Goal: Information Seeking & Learning: Learn about a topic

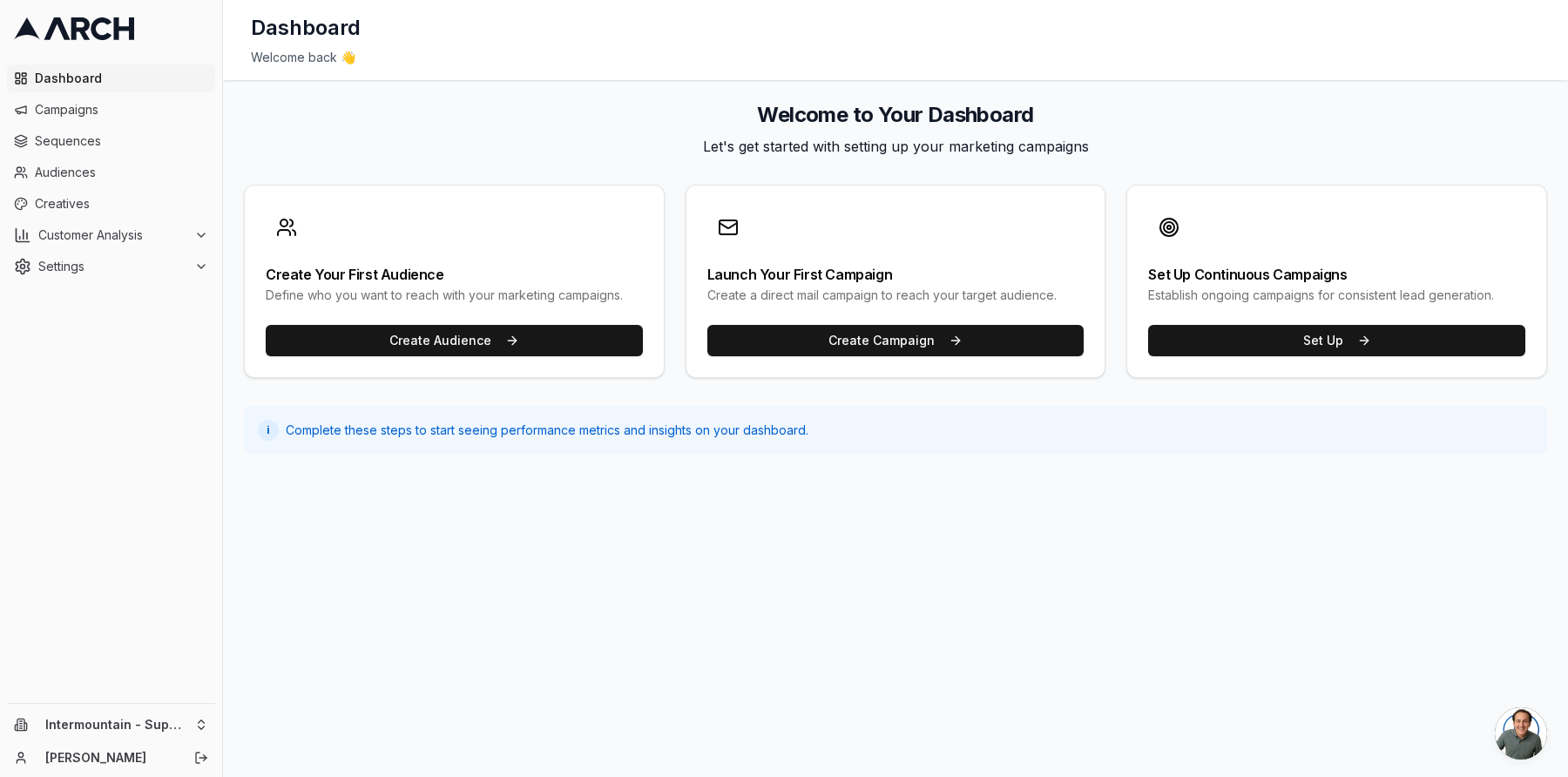
click at [188, 12] on link at bounding box center [111, 29] width 208 height 44
click at [69, 172] on span "Audiences" at bounding box center [122, 172] width 173 height 18
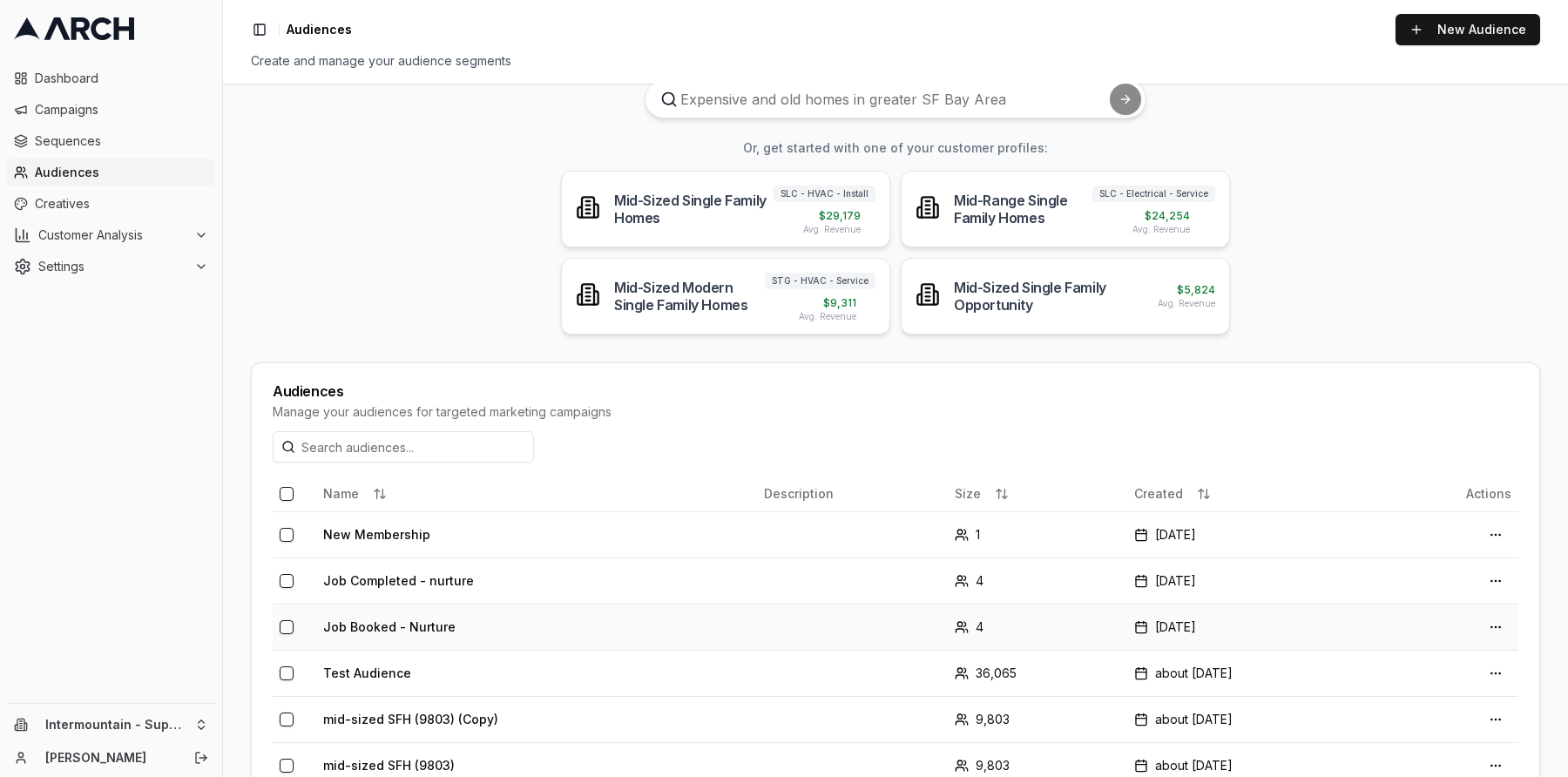
scroll to position [85, 0]
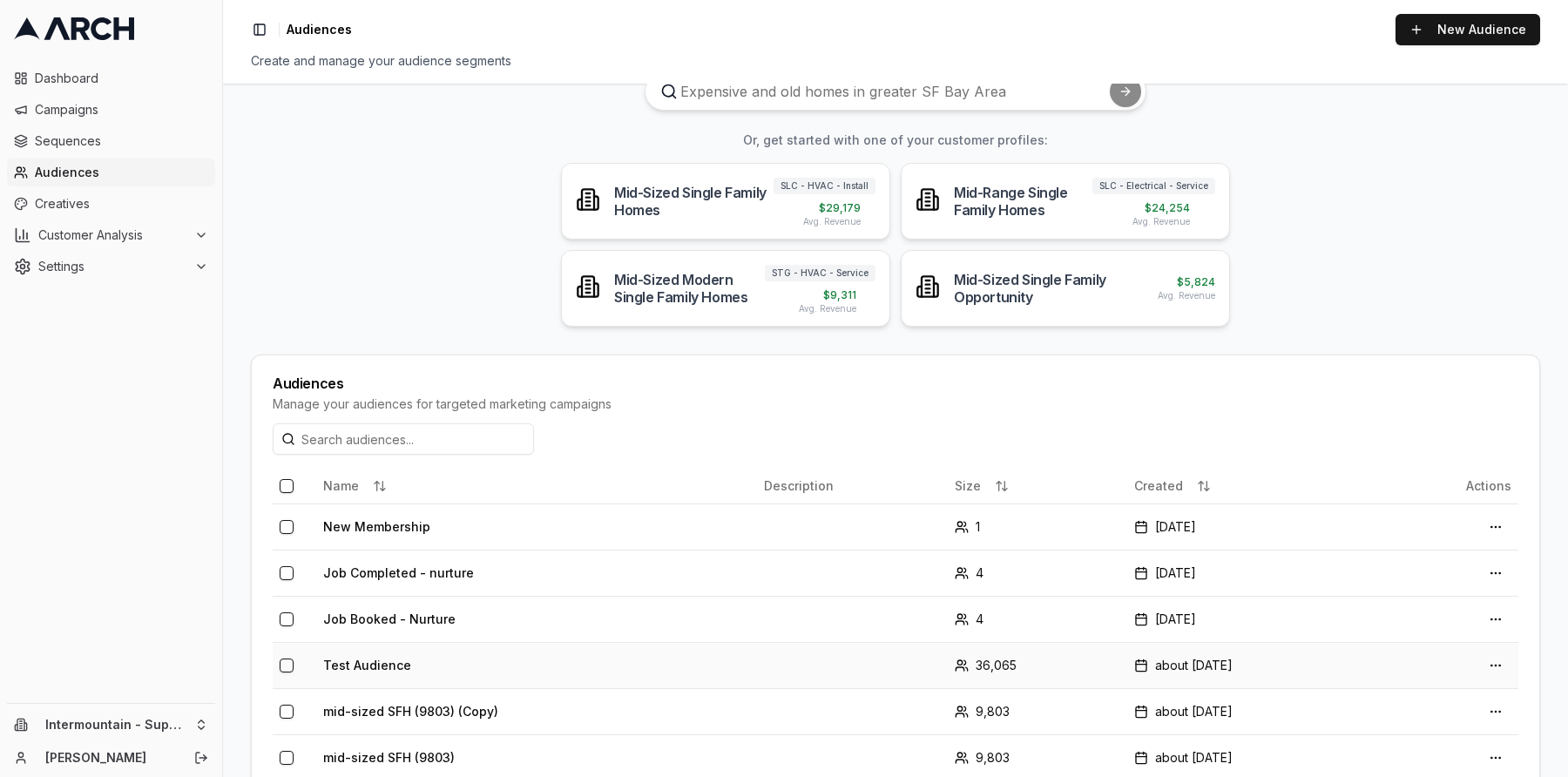
click at [574, 681] on td "Test Audience" at bounding box center [536, 665] width 440 height 46
click at [1492, 667] on html "Dashboard Campaigns Sequences Audiences Creatives Customer Analysis Settings In…" at bounding box center [784, 388] width 1568 height 777
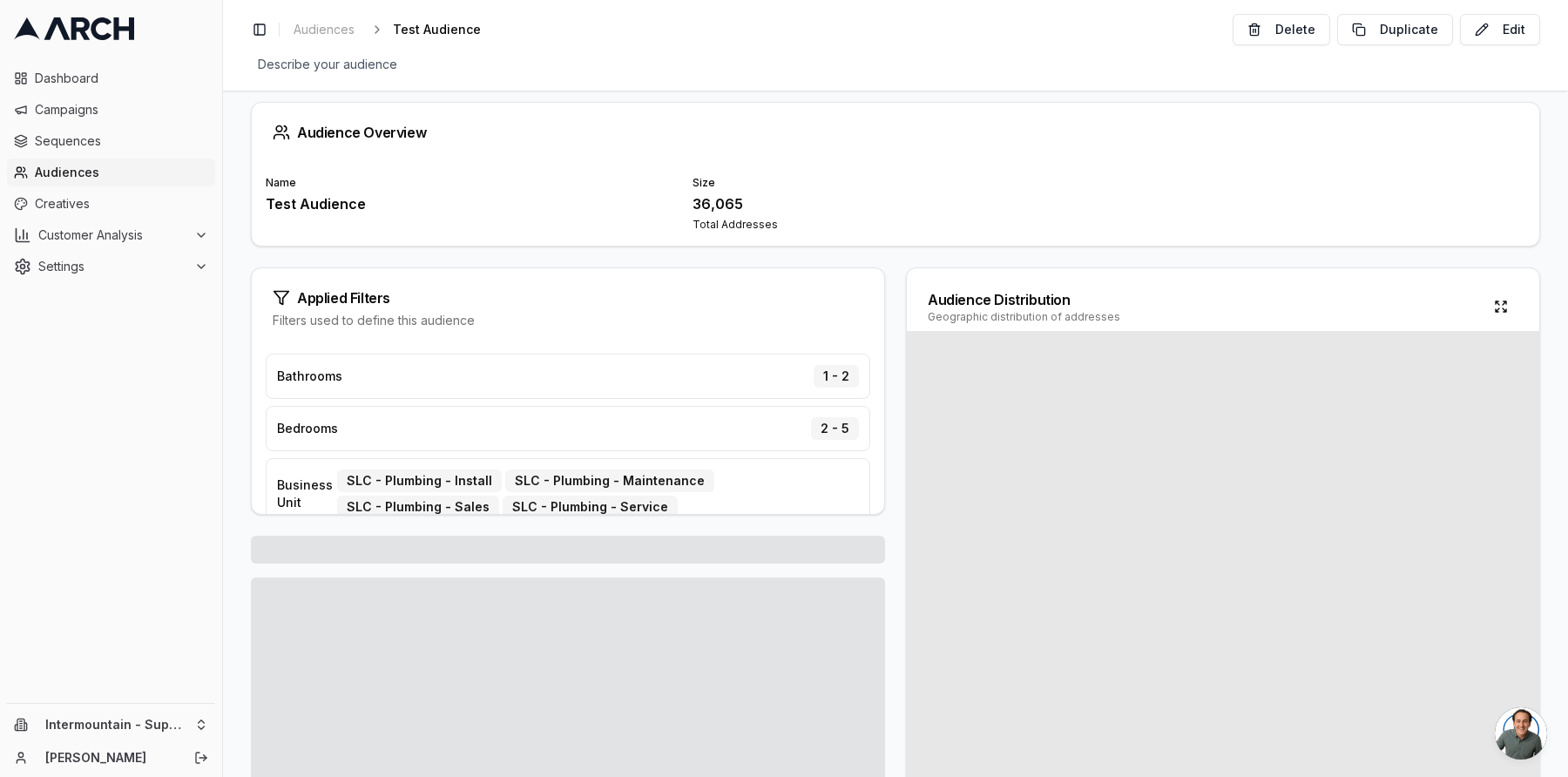
scroll to position [11, 0]
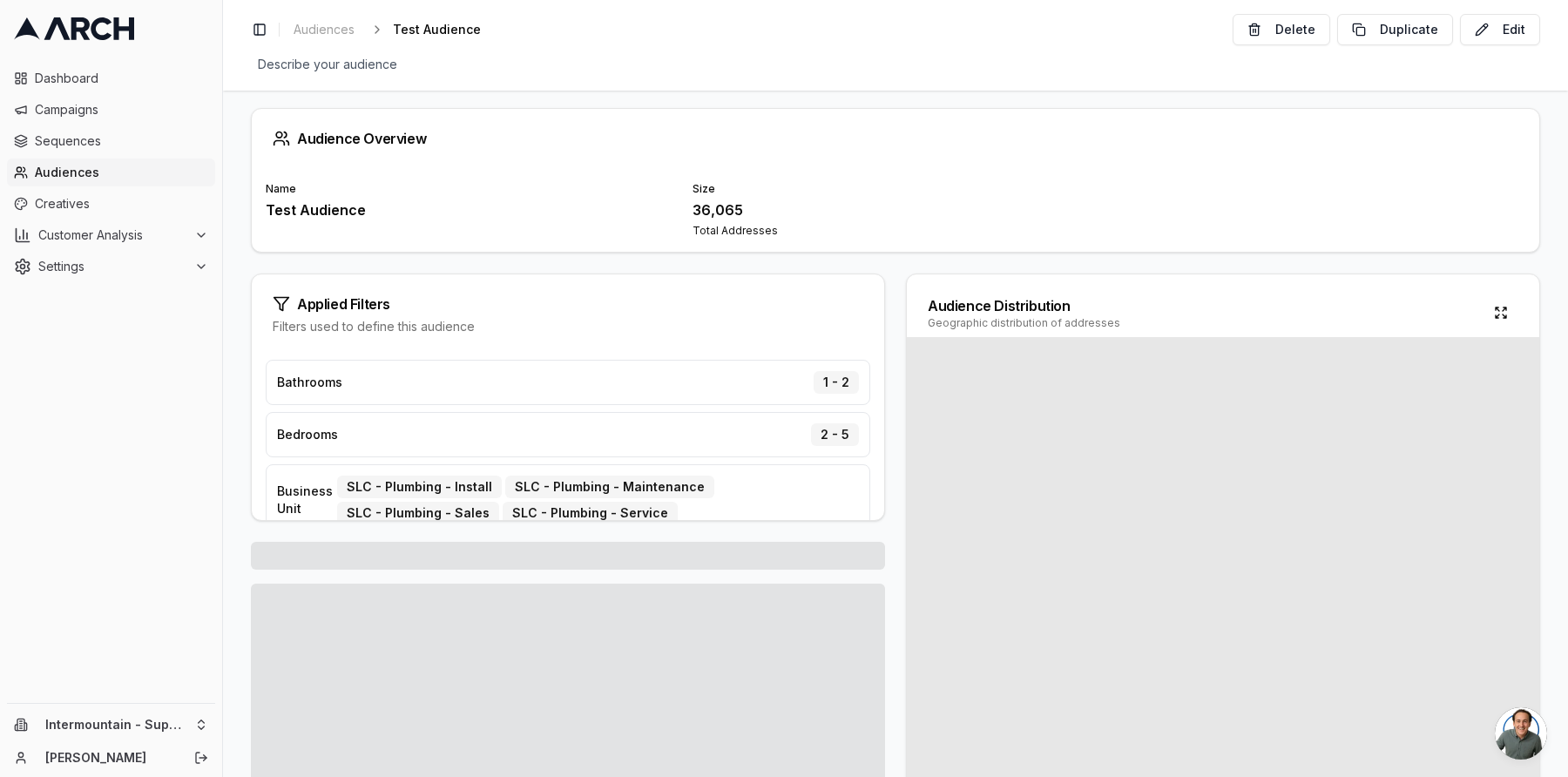
click at [100, 166] on span "Audiences" at bounding box center [122, 172] width 173 height 18
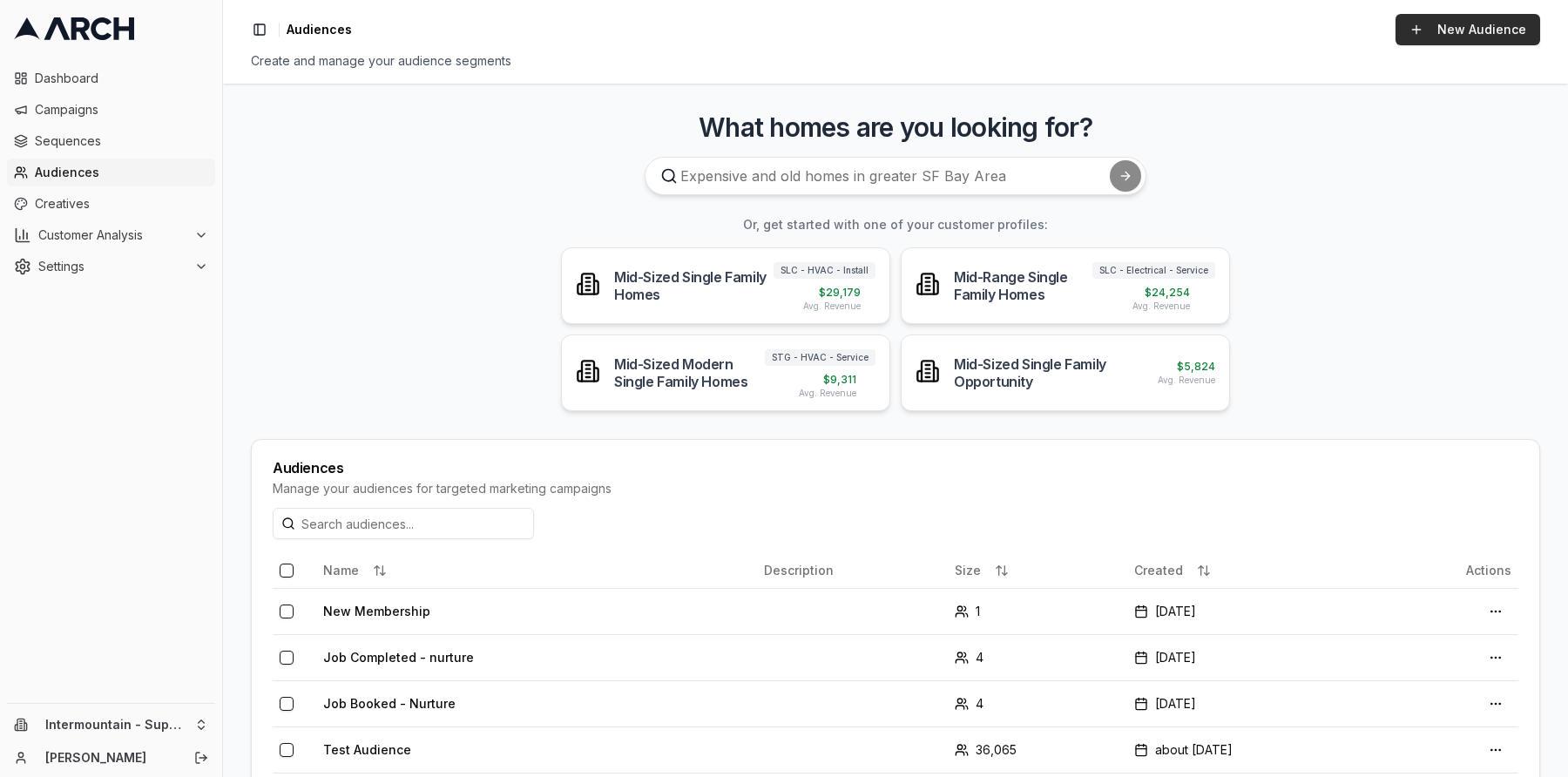
click at [1477, 37] on link "New Audience" at bounding box center [1468, 29] width 145 height 31
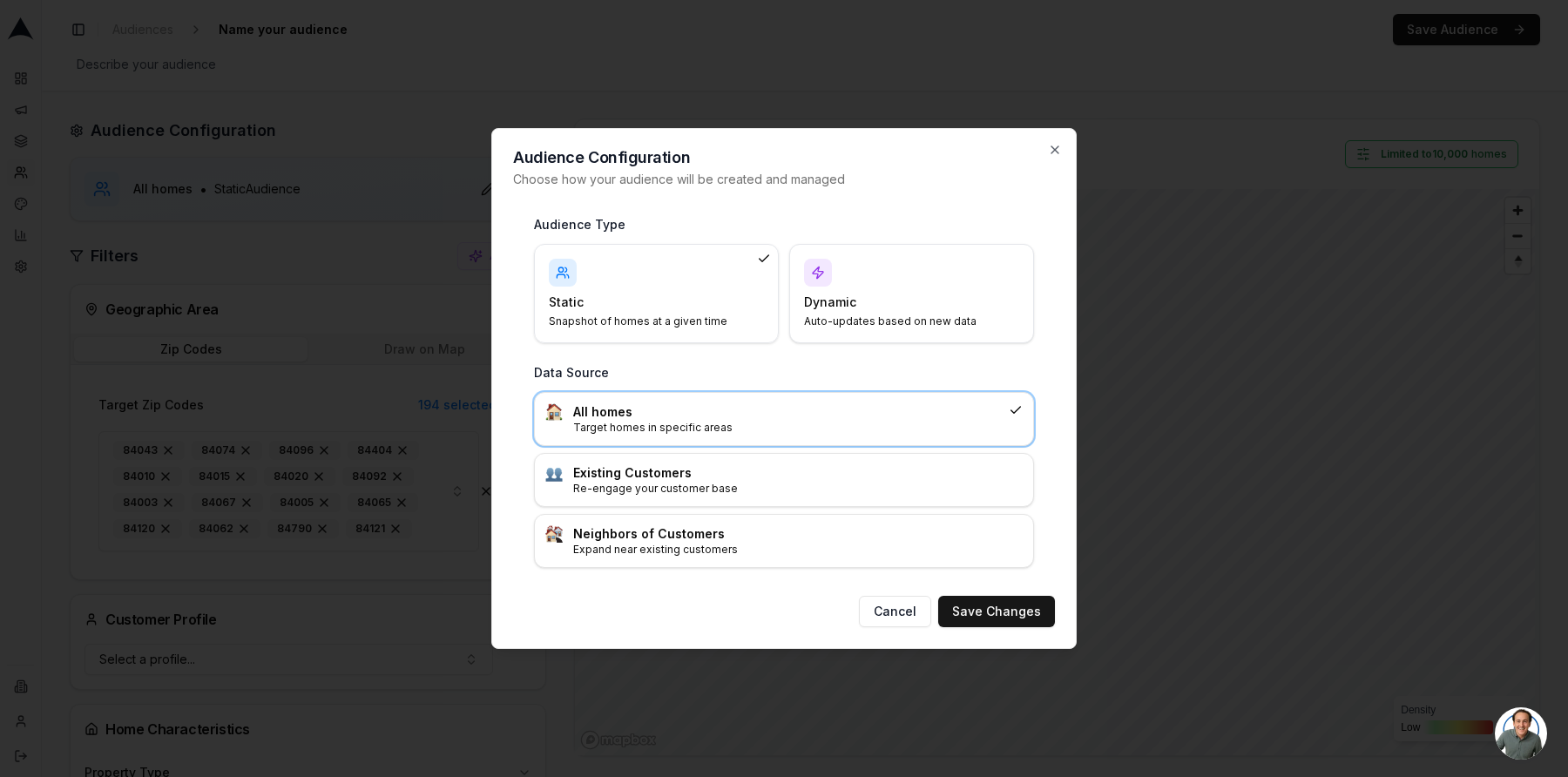
click at [870, 271] on div "Dynamic Auto-updates based on new data" at bounding box center [911, 294] width 215 height 70
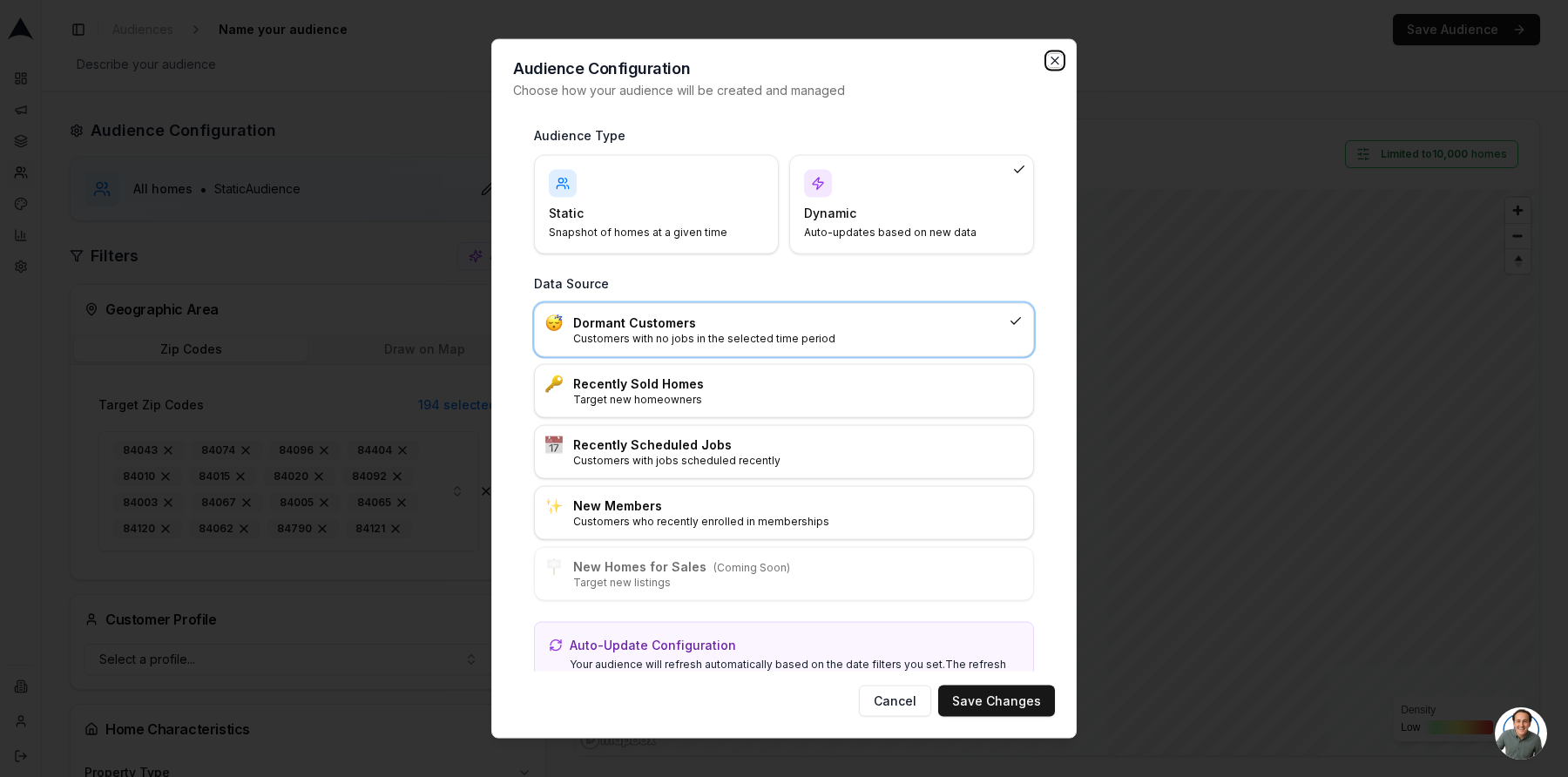
click at [1059, 63] on icon "button" at bounding box center [1055, 61] width 14 height 14
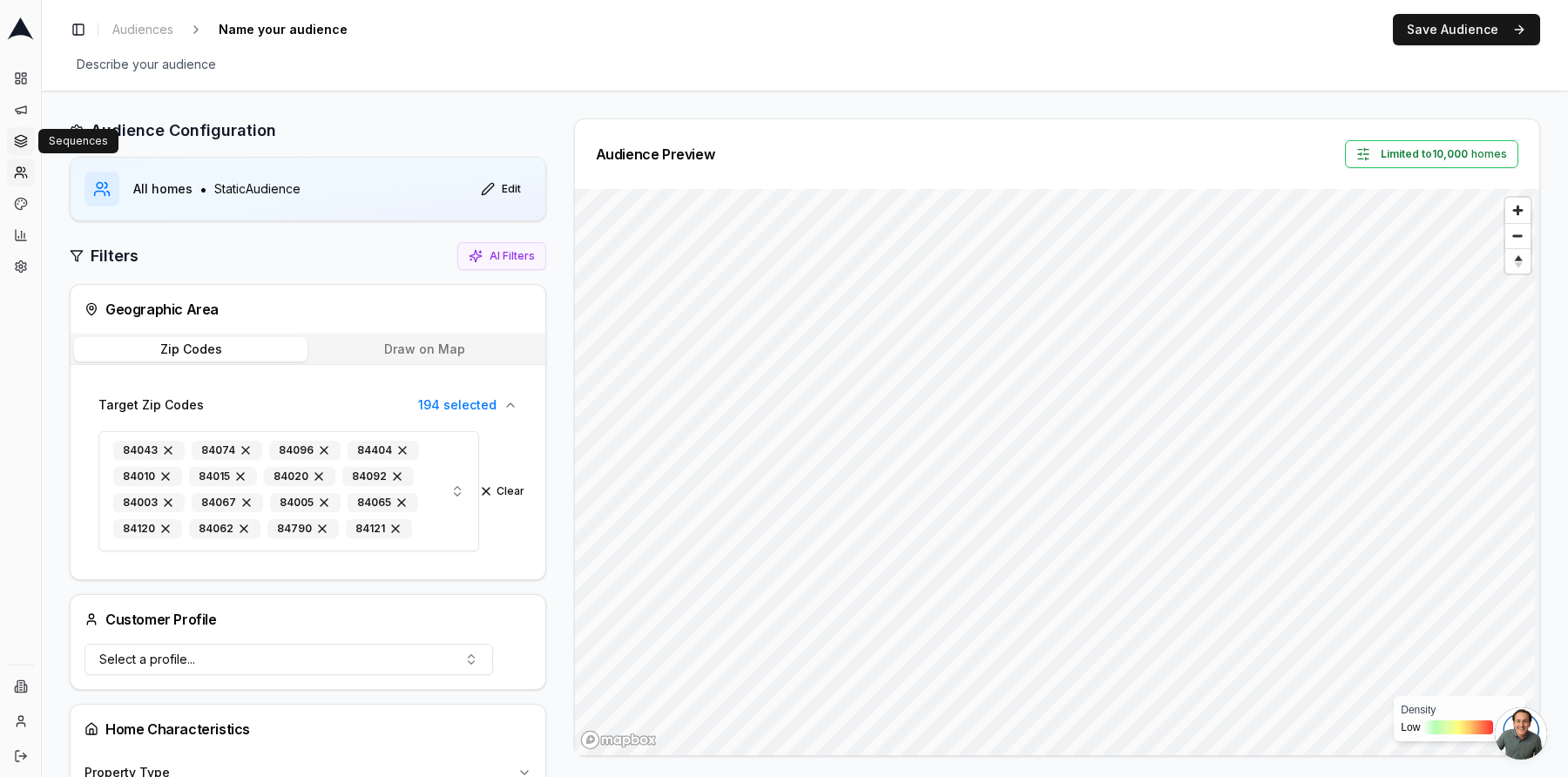
click at [21, 146] on icon at bounding box center [21, 145] width 12 height 3
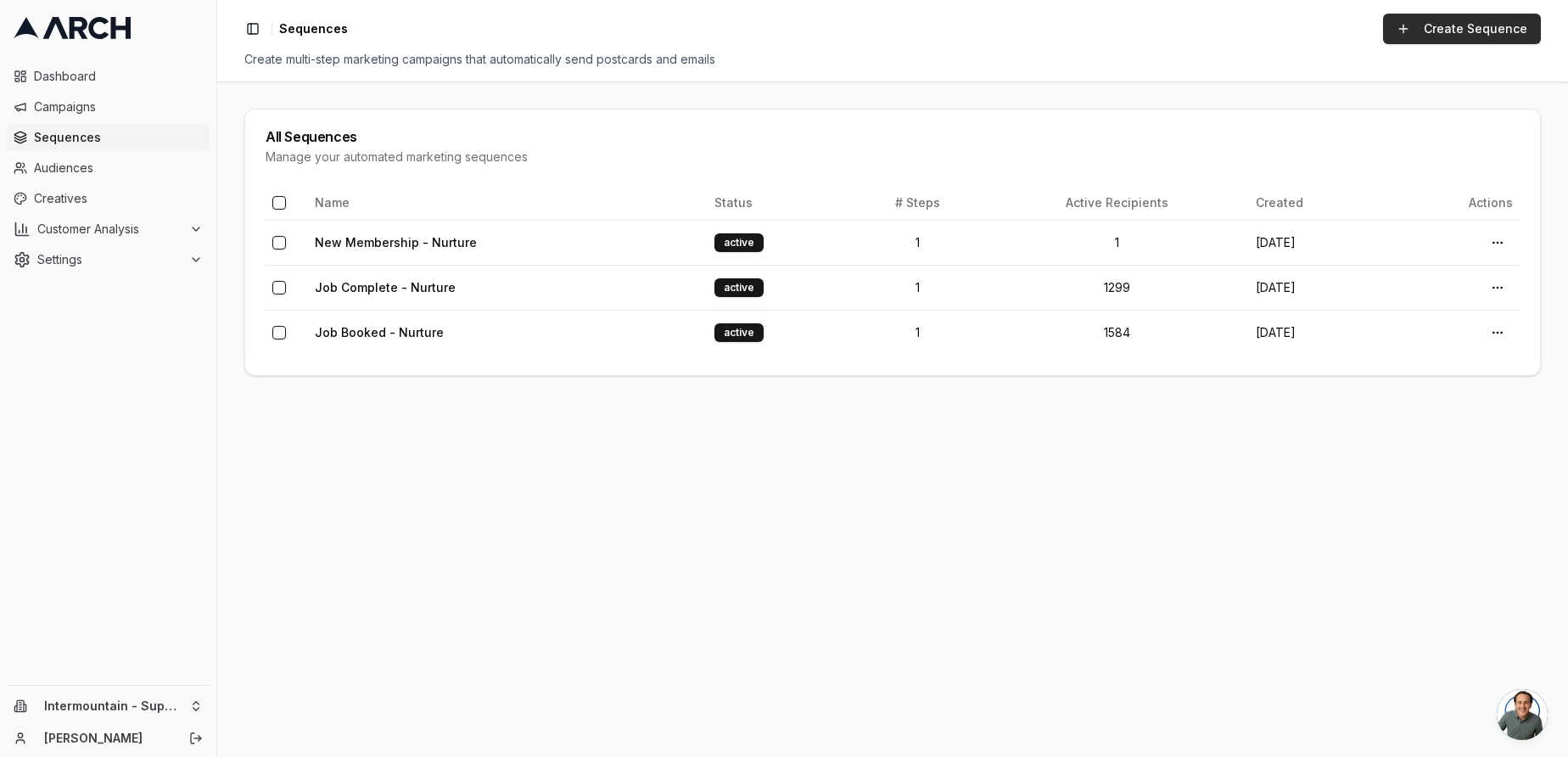
click at [1462, 35] on link "Create Sequence" at bounding box center [1462, 29] width 157 height 30
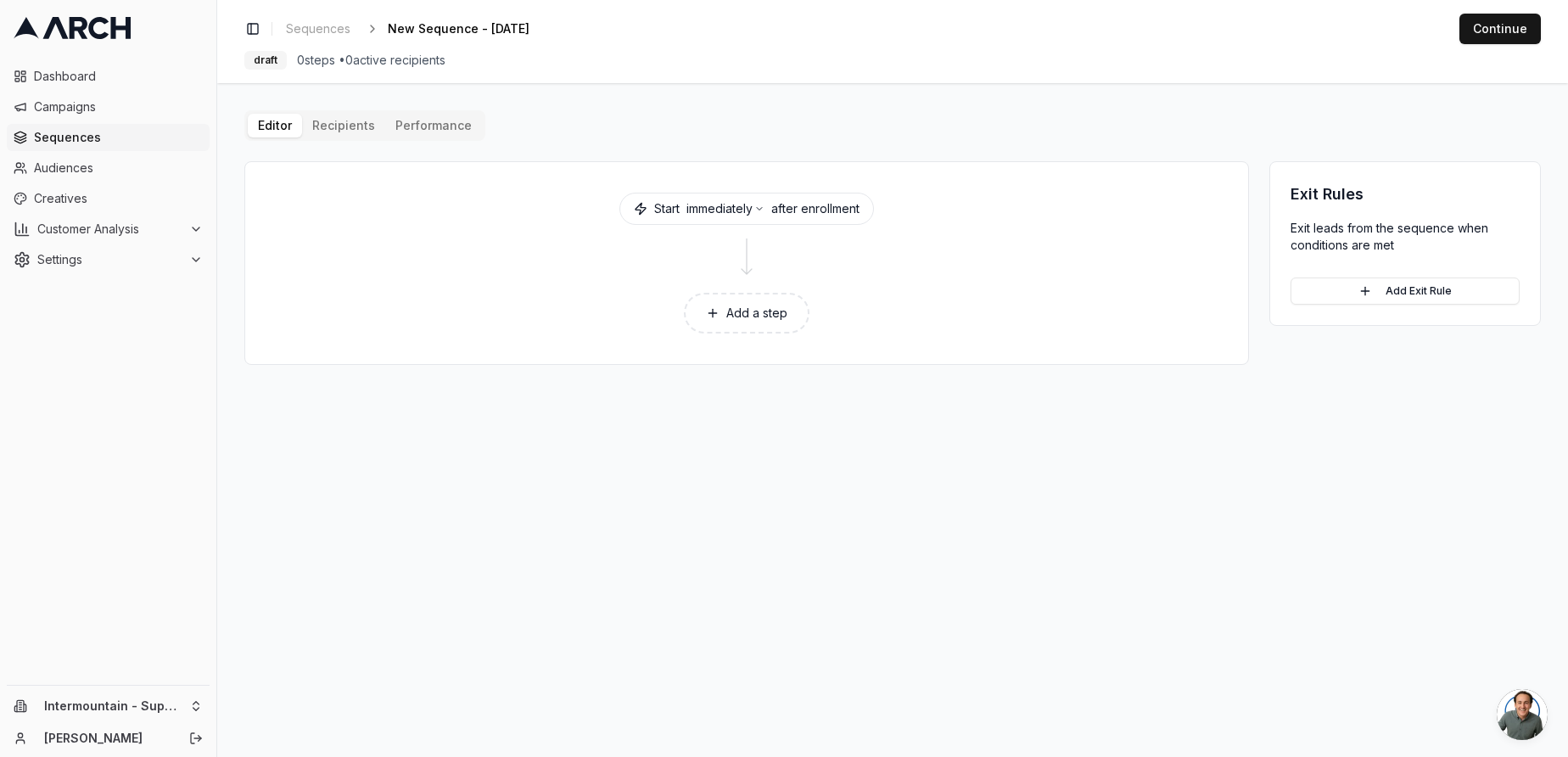
click at [738, 317] on button "Add a step" at bounding box center [747, 312] width 125 height 41
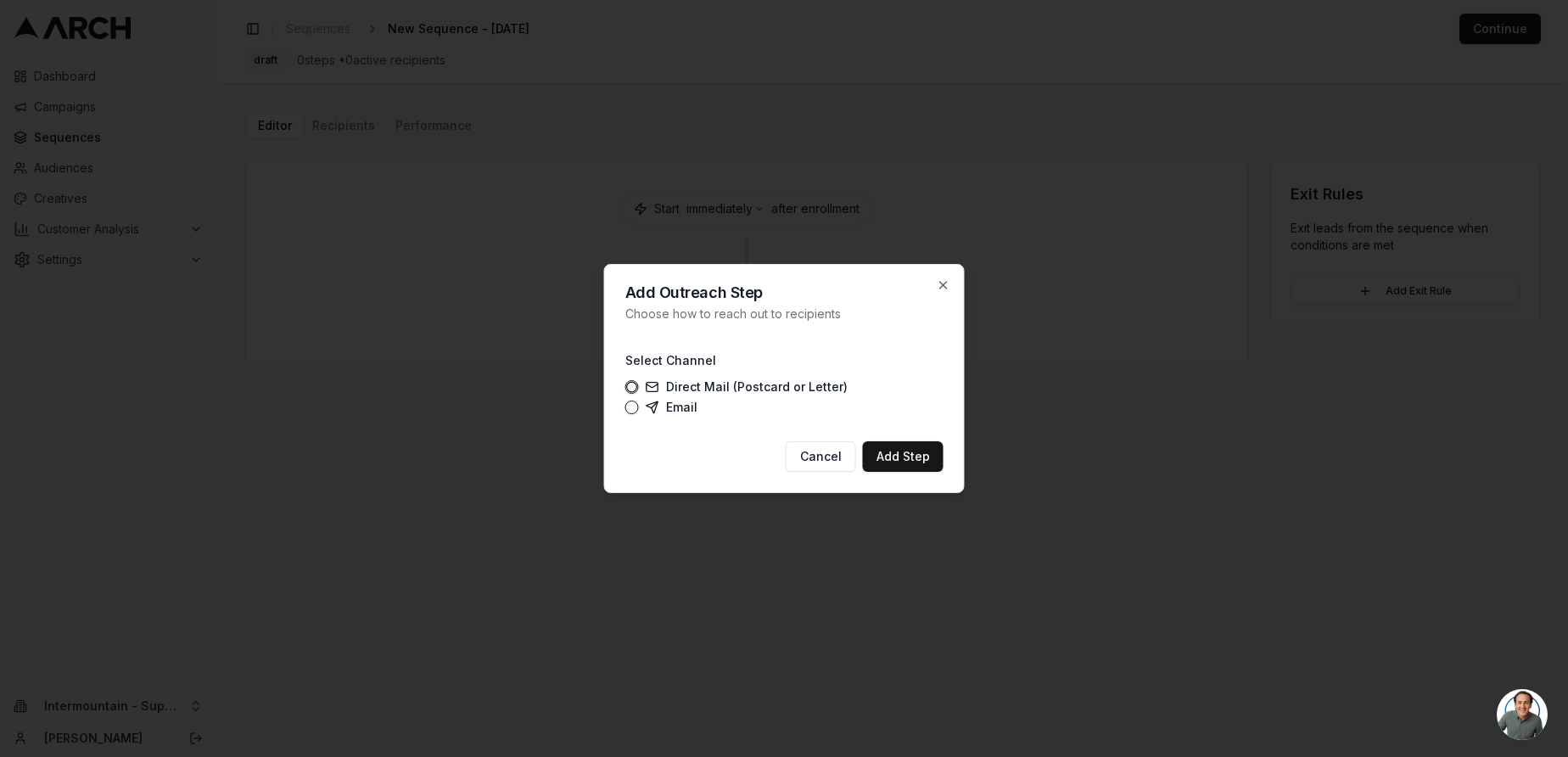
click at [670, 406] on label "Email" at bounding box center [671, 407] width 51 height 14
click at [639, 406] on button "Email" at bounding box center [633, 407] width 14 height 14
click at [901, 459] on button "Add Step" at bounding box center [903, 456] width 81 height 30
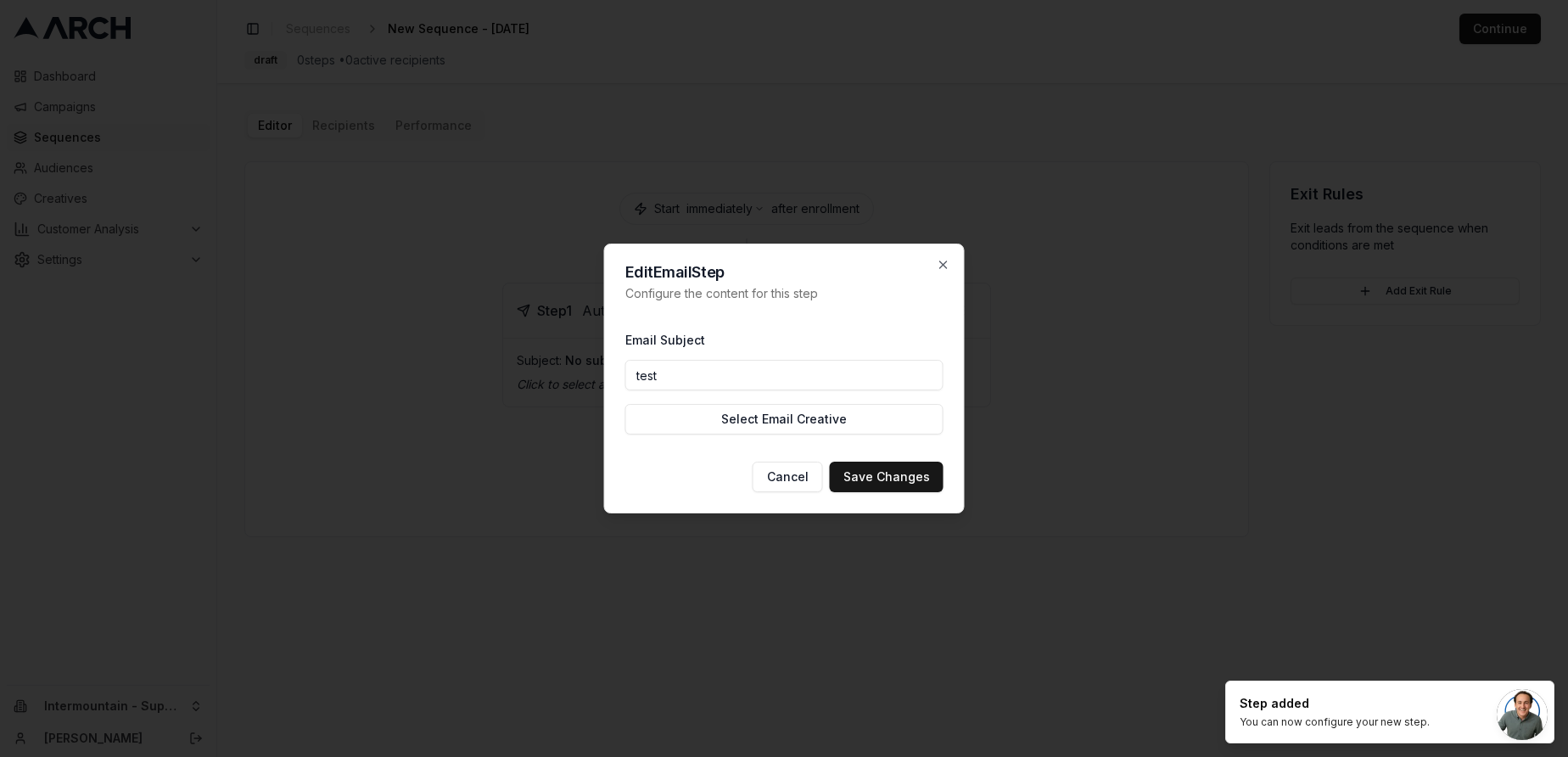
type input "Test"
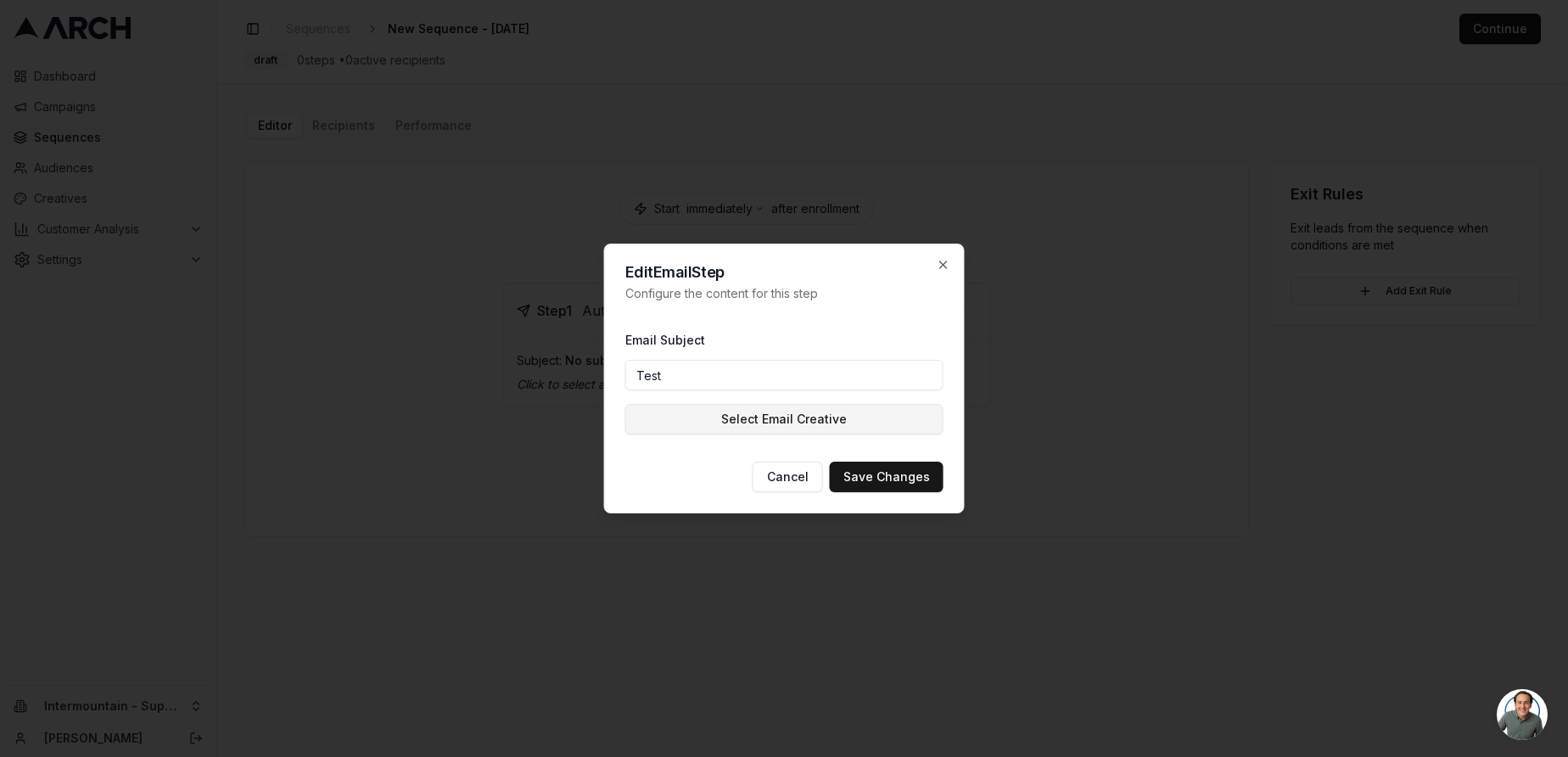
click at [805, 425] on button "Select Email Creative" at bounding box center [785, 419] width 318 height 30
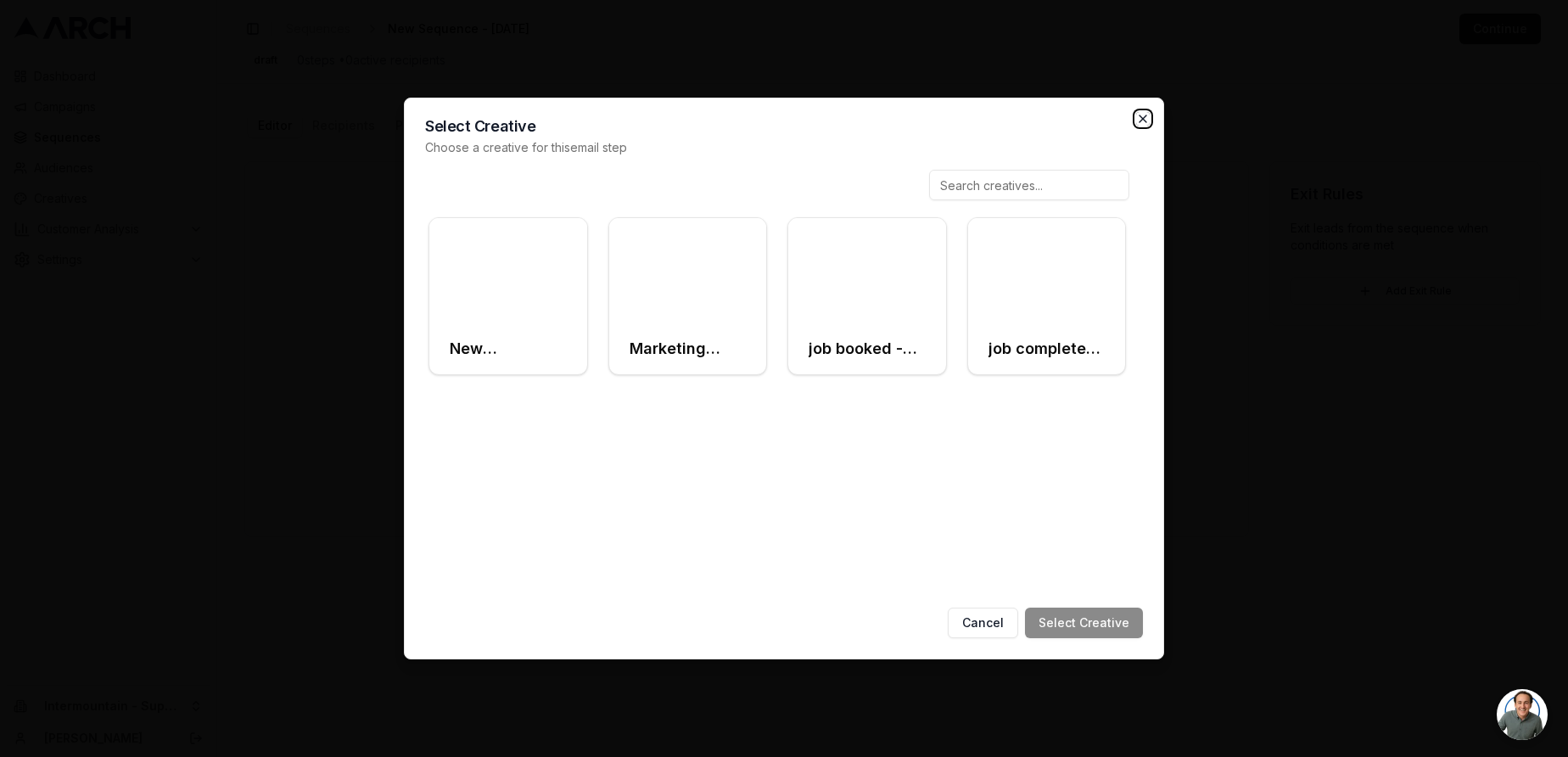
click at [1145, 120] on icon "button" at bounding box center [1143, 119] width 7 height 7
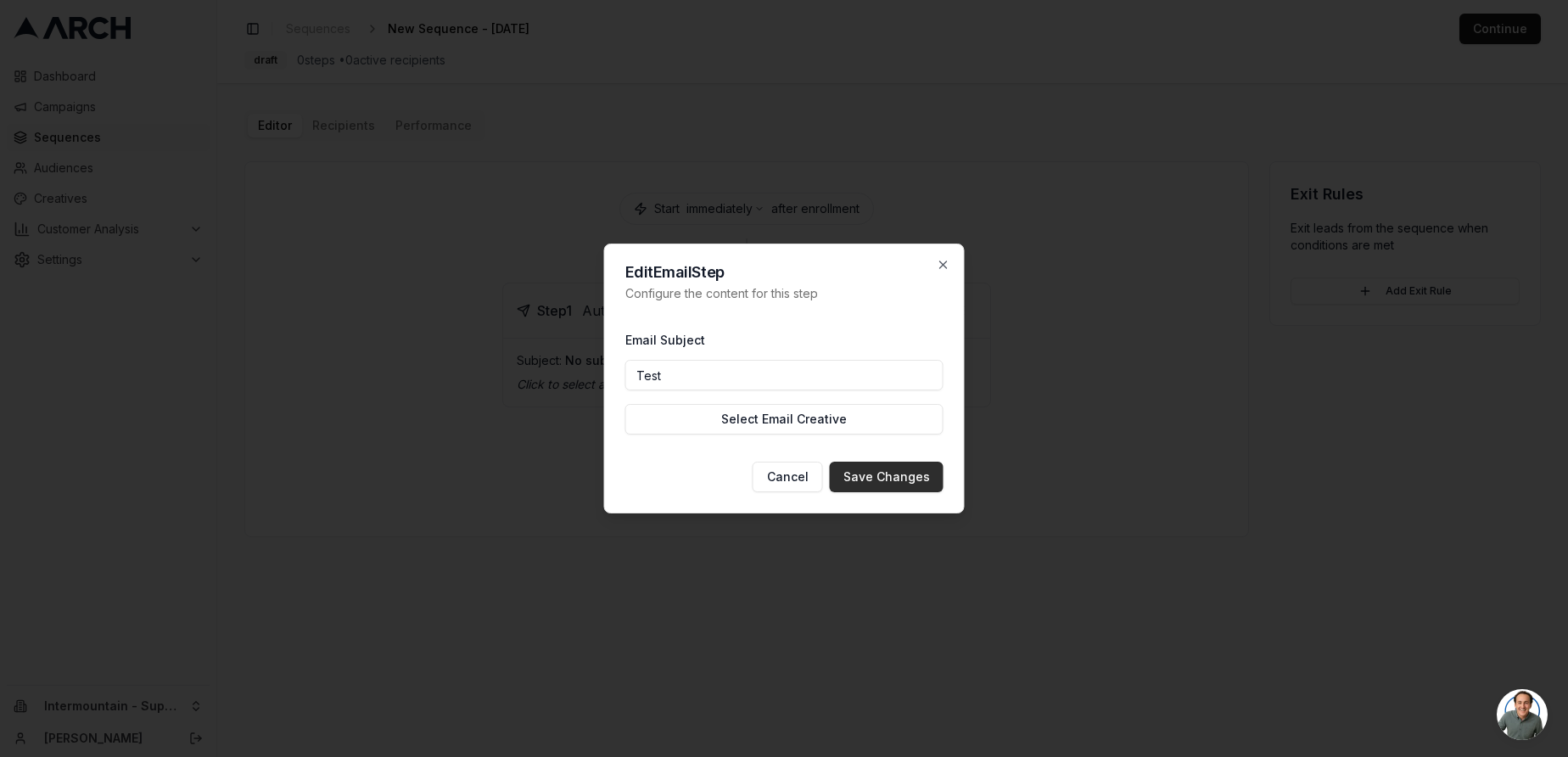
click at [855, 479] on button "Save Changes" at bounding box center [887, 476] width 114 height 30
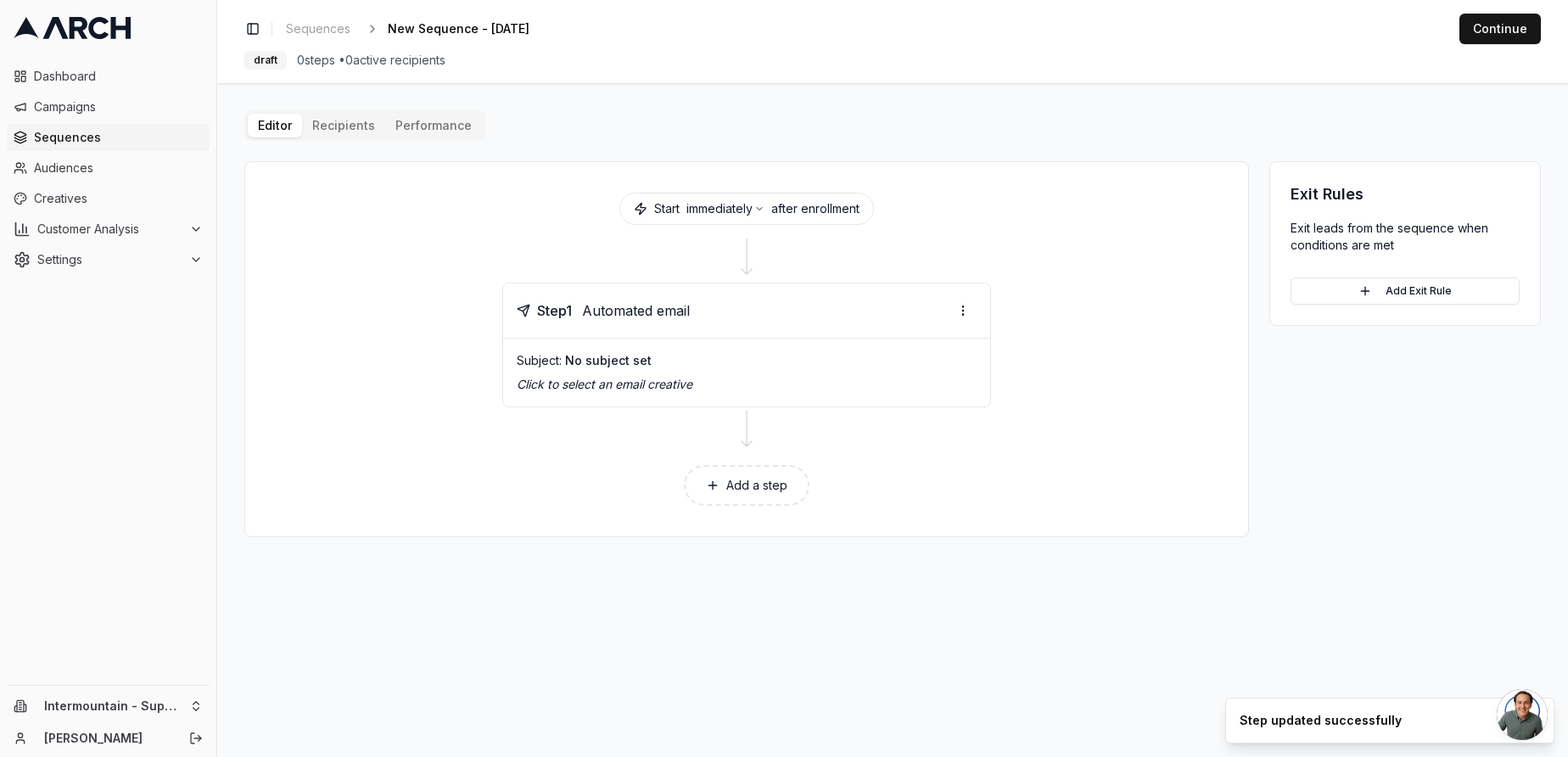
click at [740, 501] on button "Add a step" at bounding box center [747, 485] width 125 height 41
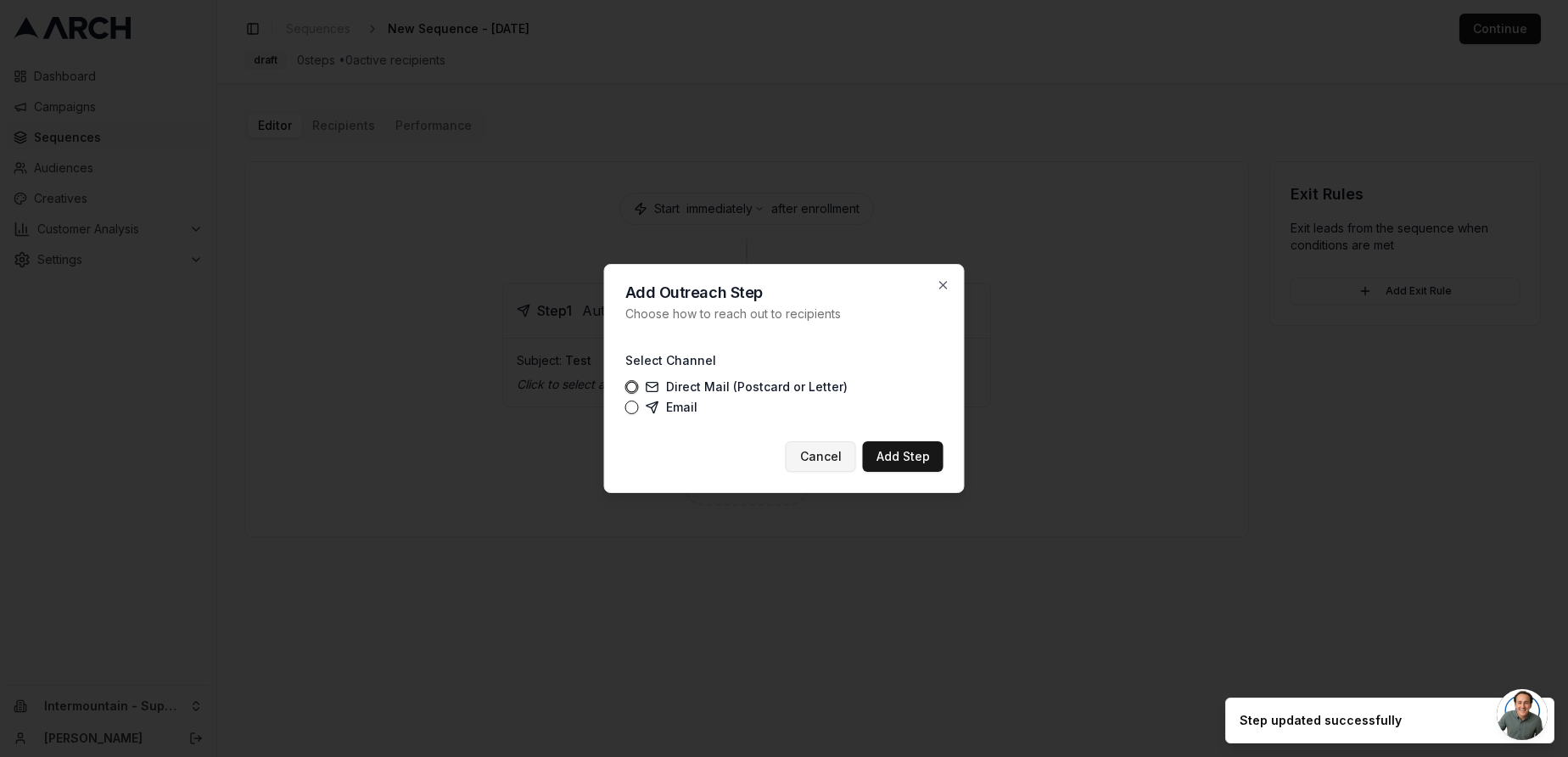
click at [821, 457] on button "Cancel" at bounding box center [821, 456] width 70 height 30
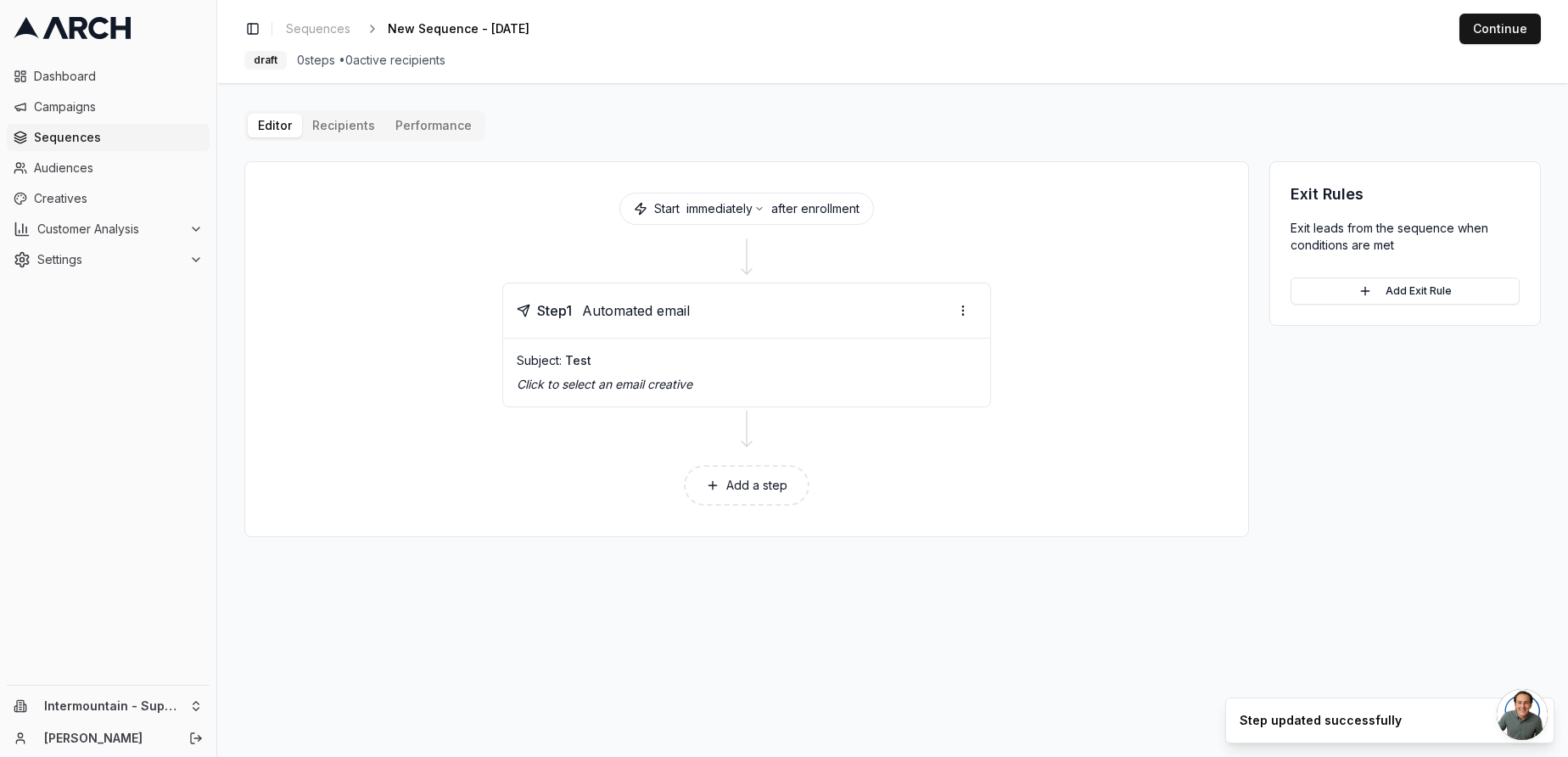
click at [740, 484] on button "Add a step" at bounding box center [747, 485] width 125 height 41
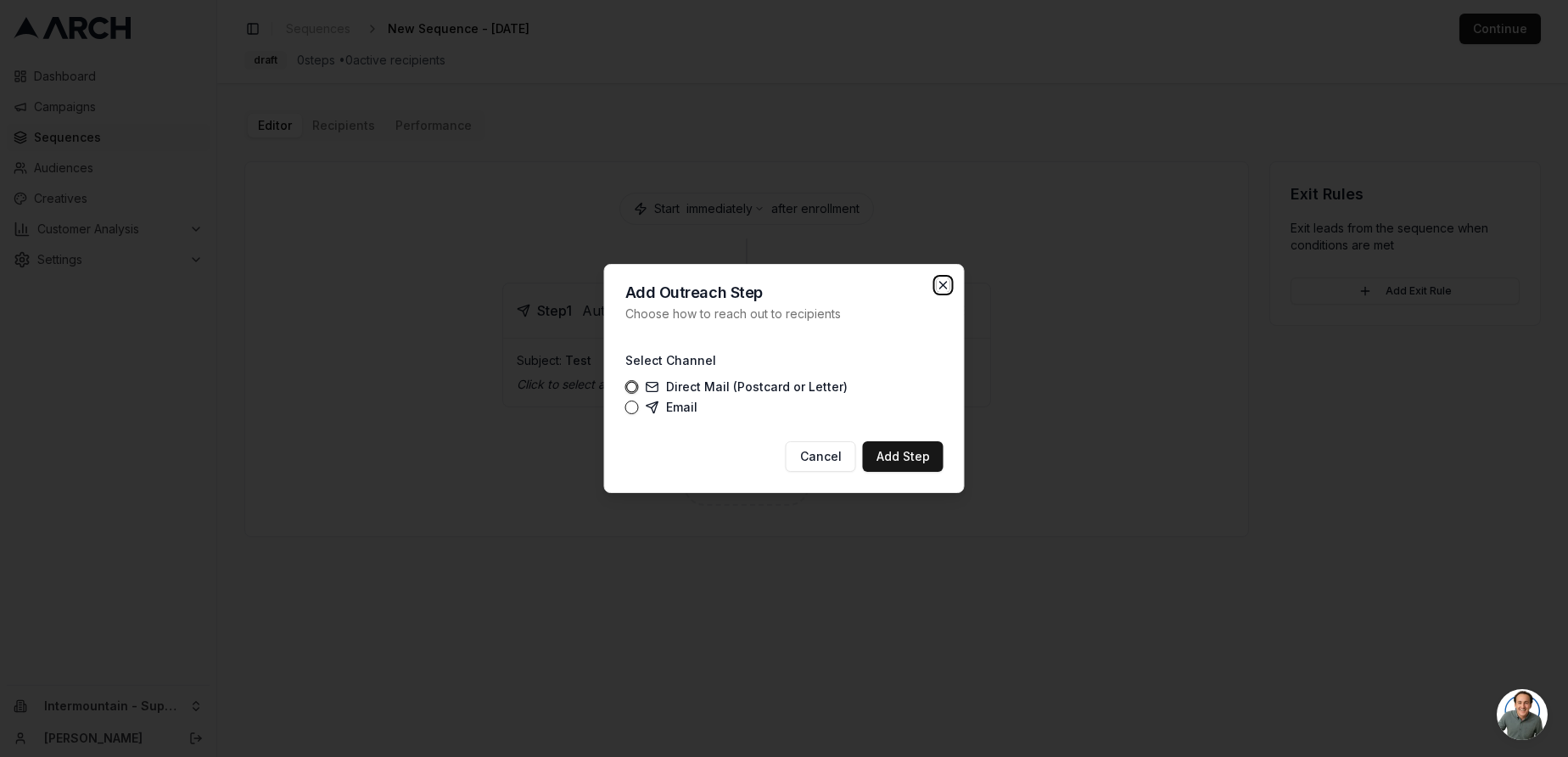
click at [939, 284] on icon "button" at bounding box center [944, 285] width 14 height 14
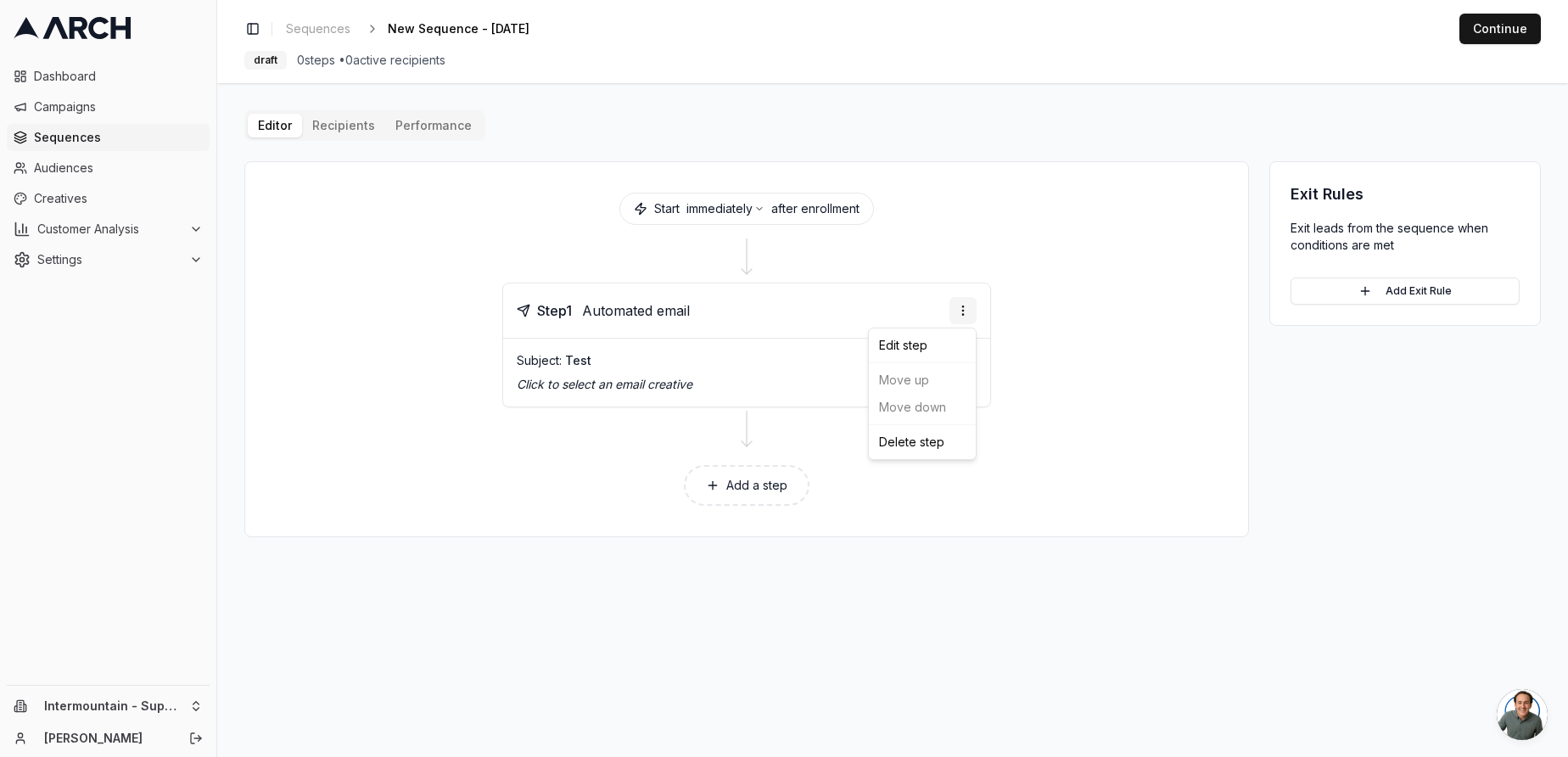
click at [964, 302] on html "Dashboard Campaigns Sequences Audiences Creatives Customer Analysis Settings In…" at bounding box center [784, 378] width 1568 height 757
click at [769, 439] on html "Dashboard Campaigns Sequences Audiences Creatives Customer Analysis Settings In…" at bounding box center [784, 378] width 1568 height 757
click at [964, 310] on html "Dashboard Campaigns Sequences Audiences Creatives Customer Analysis Settings In…" at bounding box center [784, 378] width 1568 height 757
click at [905, 440] on div "Delete step" at bounding box center [921, 441] width 100 height 27
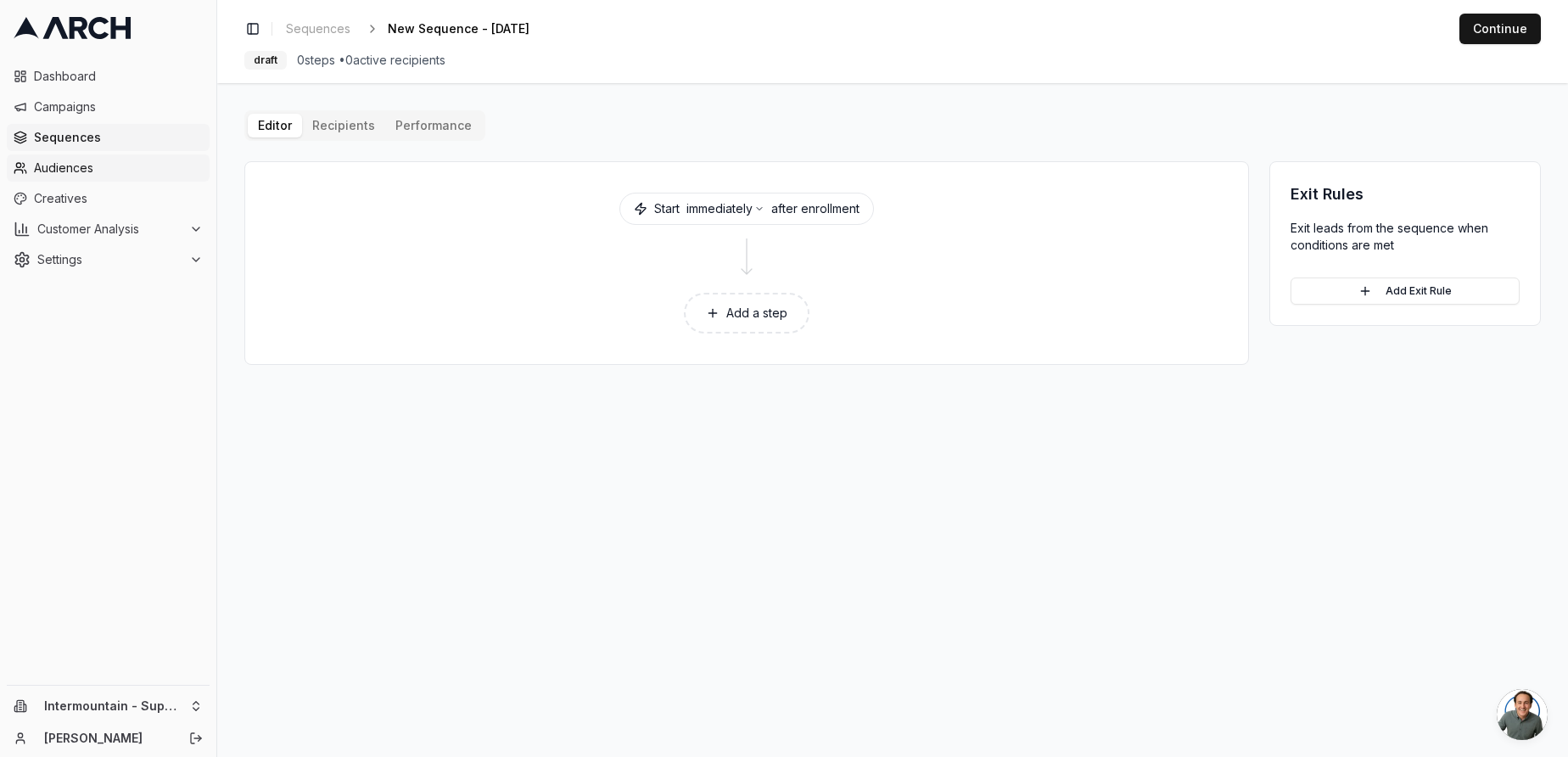
click at [109, 169] on span "Audiences" at bounding box center [118, 168] width 169 height 17
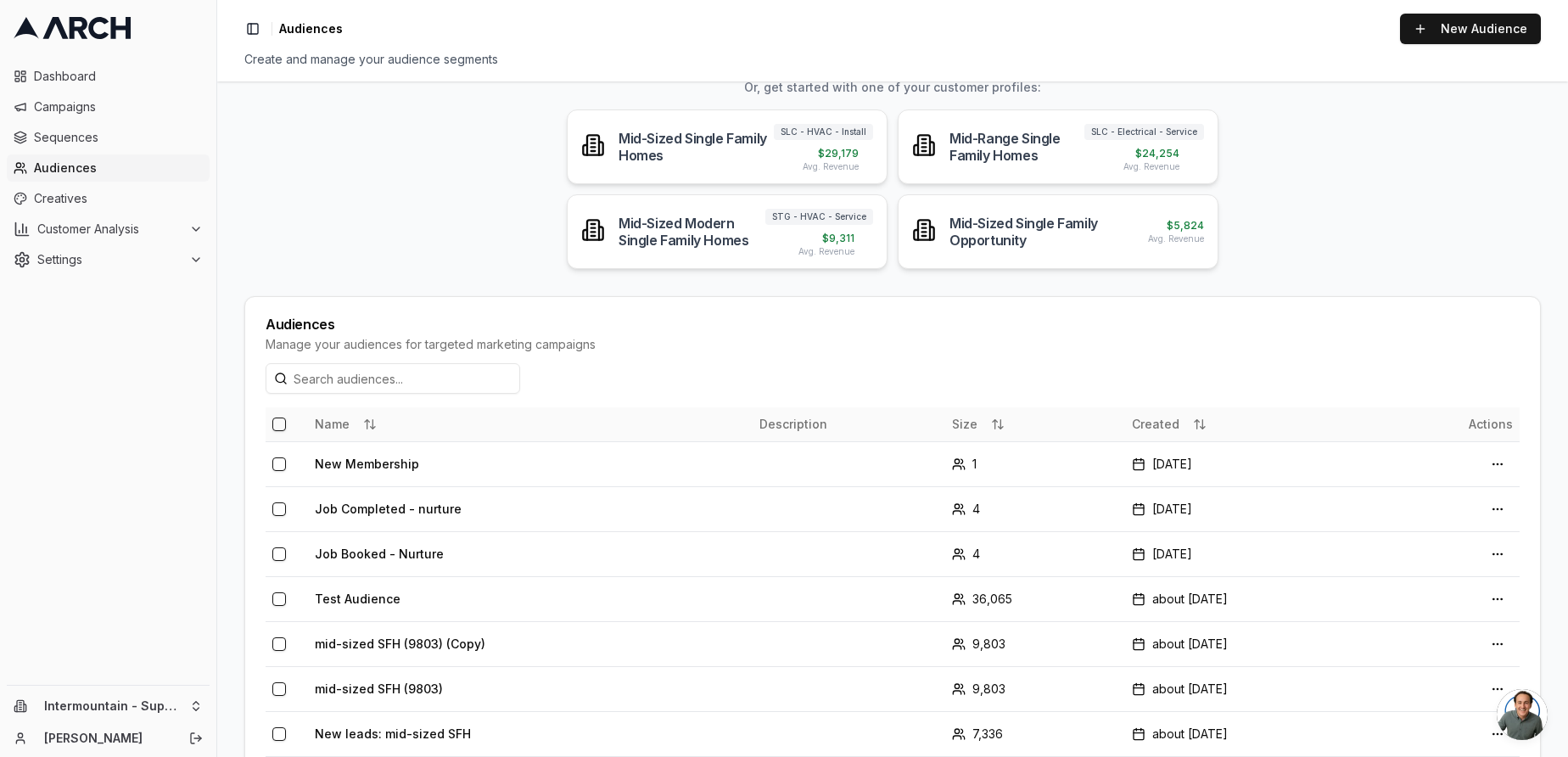
scroll to position [133, 0]
click at [1491, 598] on html "Dashboard Campaigns Sequences Audiences Creatives Customer Analysis Settings In…" at bounding box center [784, 378] width 1568 height 757
click at [1439, 693] on div "Edit Audience" at bounding box center [1451, 687] width 100 height 27
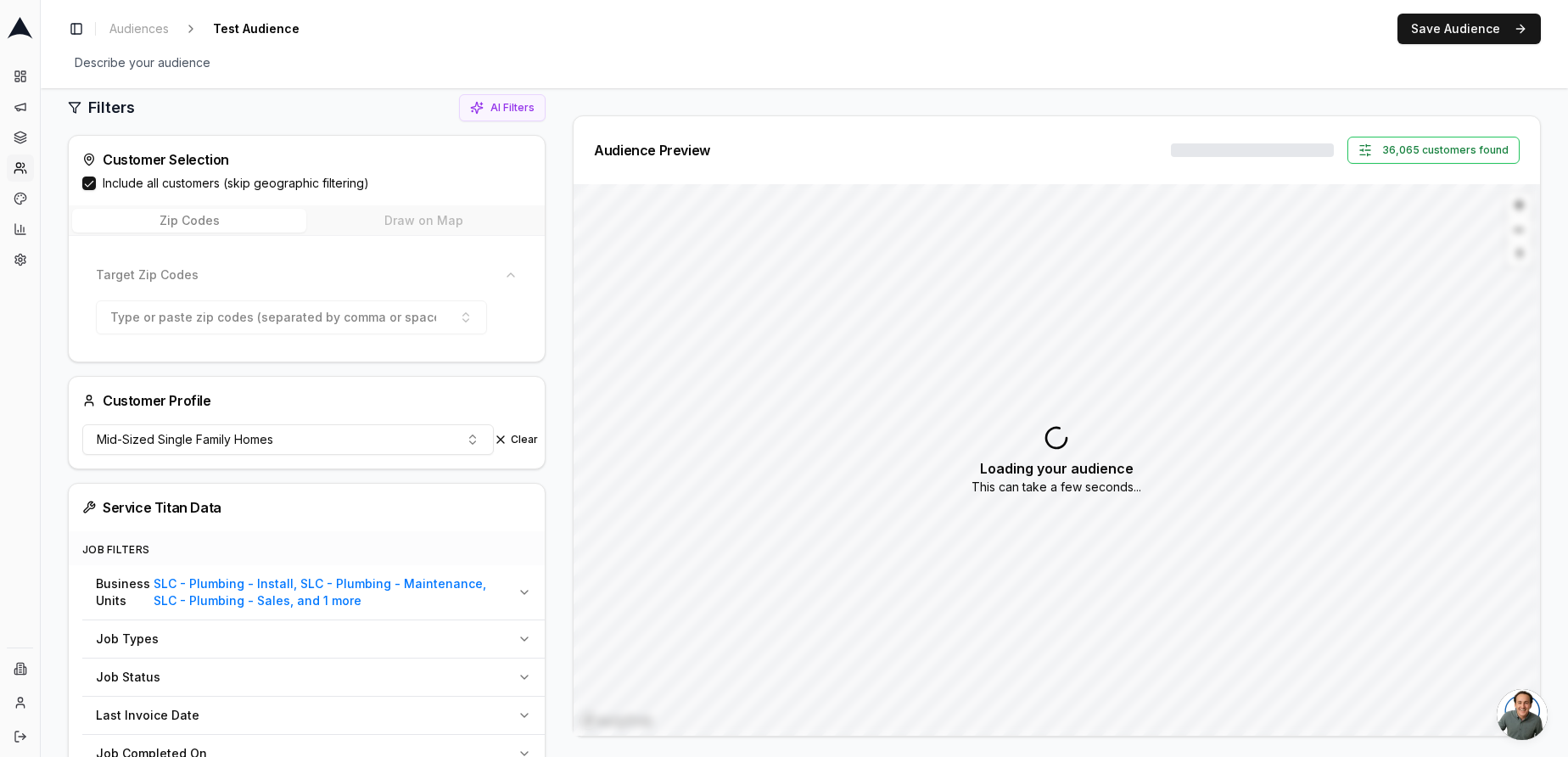
scroll to position [143, 0]
click at [91, 185] on button "Include all customers (skip geographic filtering)" at bounding box center [90, 183] width 14 height 14
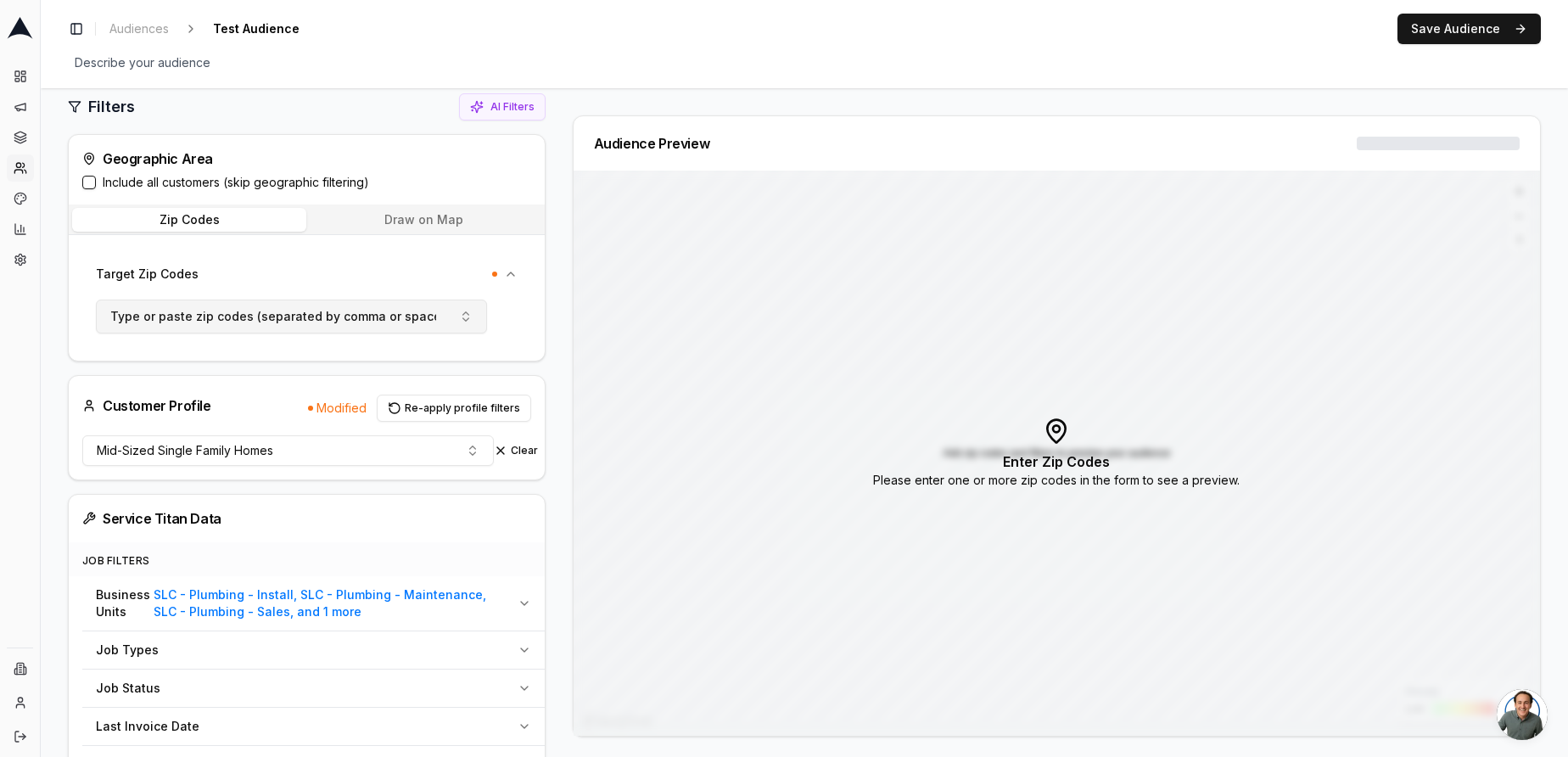
click at [372, 313] on span "Type or paste zip codes (separated by comma or space)" at bounding box center [278, 317] width 335 height 17
click at [358, 281] on div "Target Zip Codes" at bounding box center [296, 274] width 401 height 17
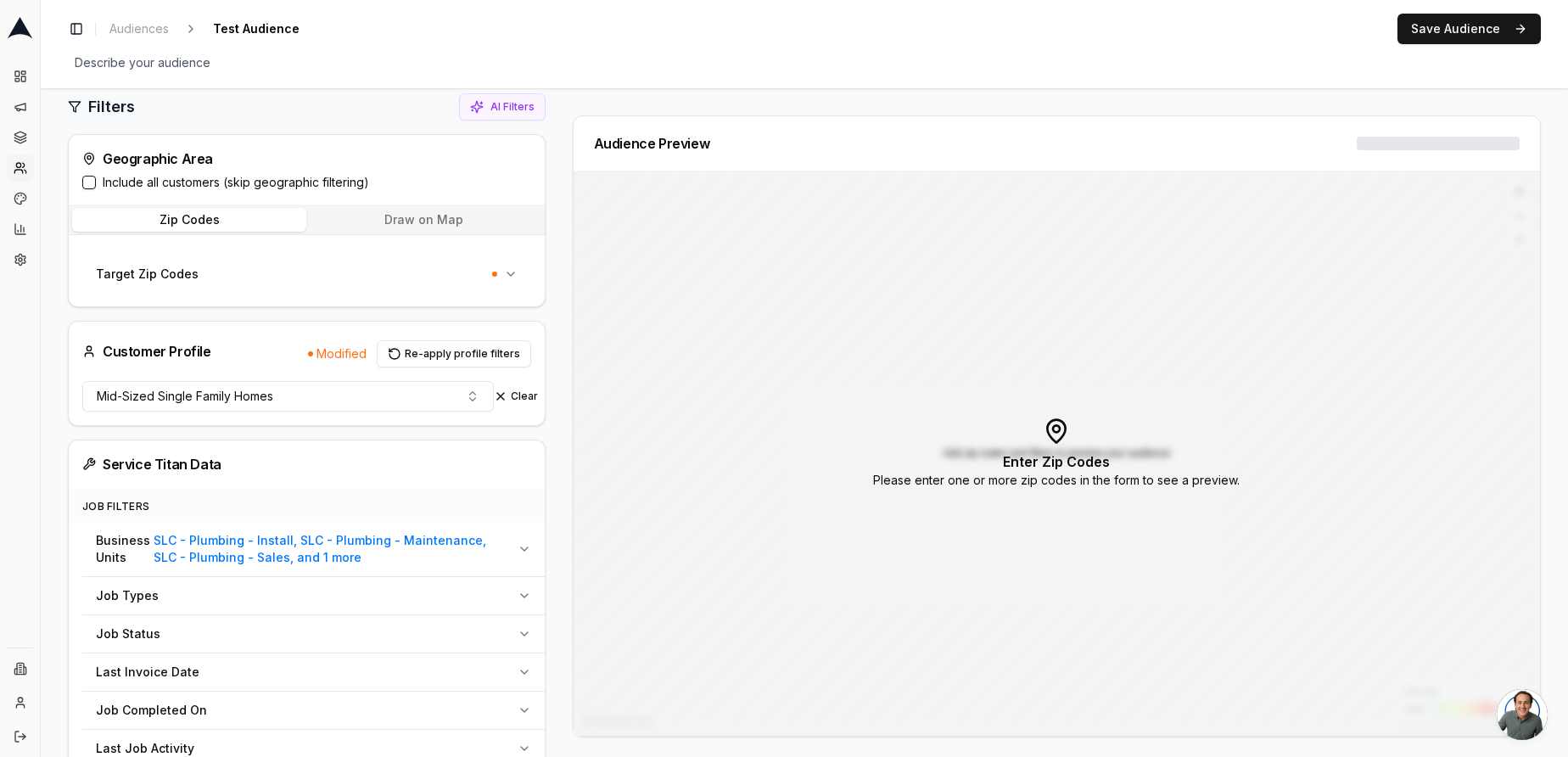
click at [447, 214] on button "Draw on Map" at bounding box center [423, 219] width 234 height 23
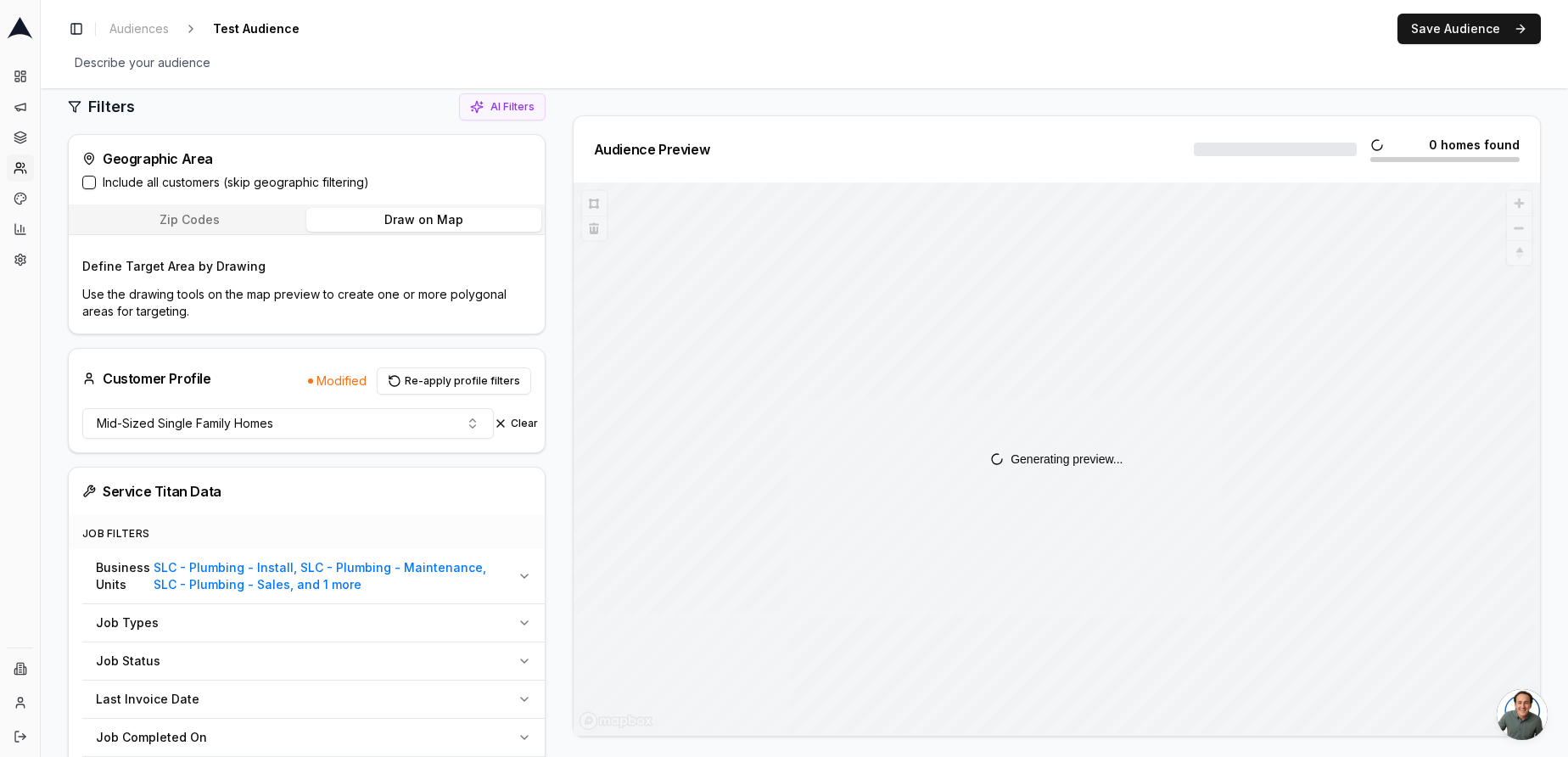
click at [90, 180] on button "Include all customers (skip geographic filtering)" at bounding box center [90, 183] width 14 height 14
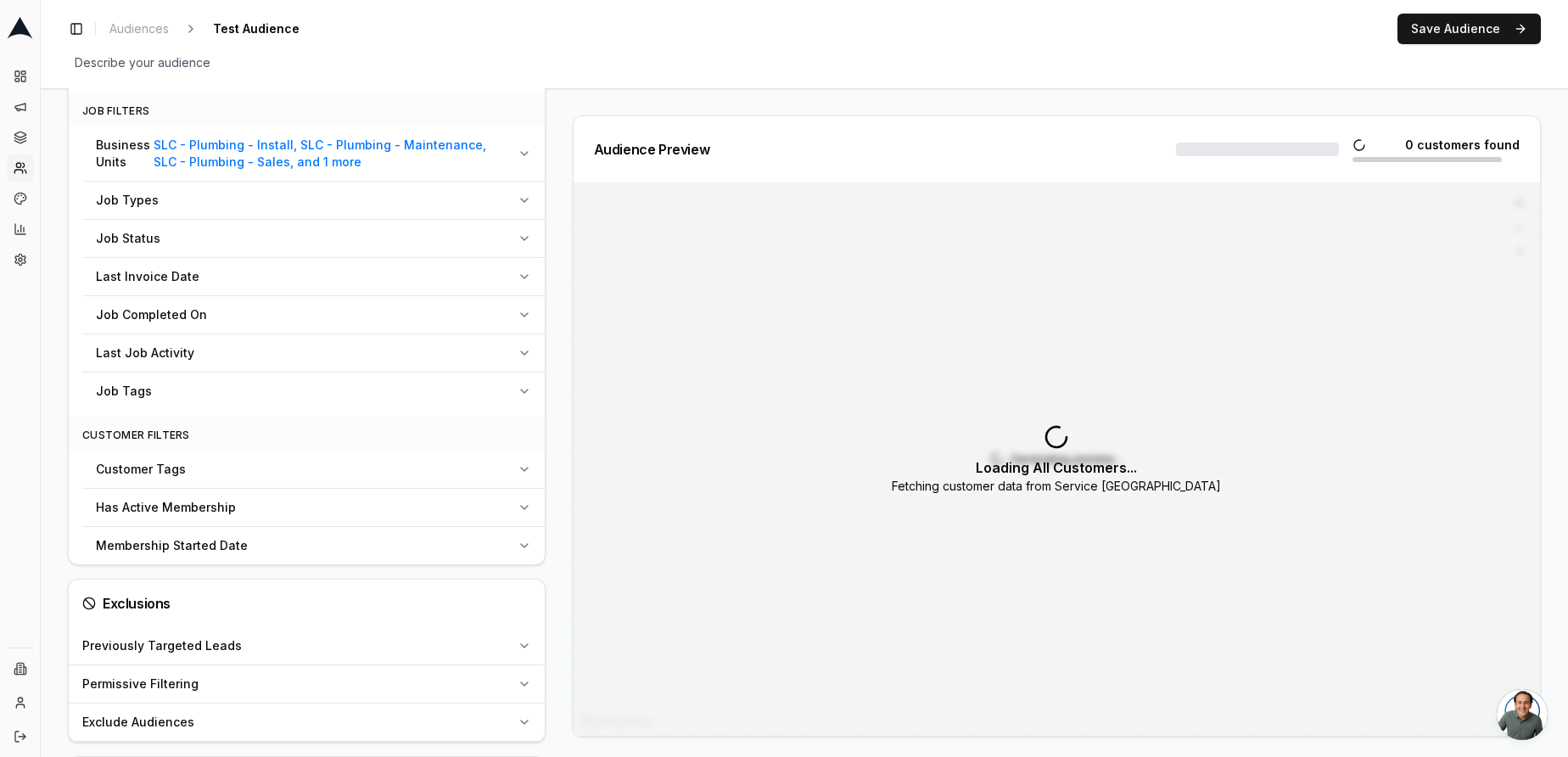
scroll to position [593, 0]
click at [518, 159] on icon "button" at bounding box center [525, 153] width 14 height 14
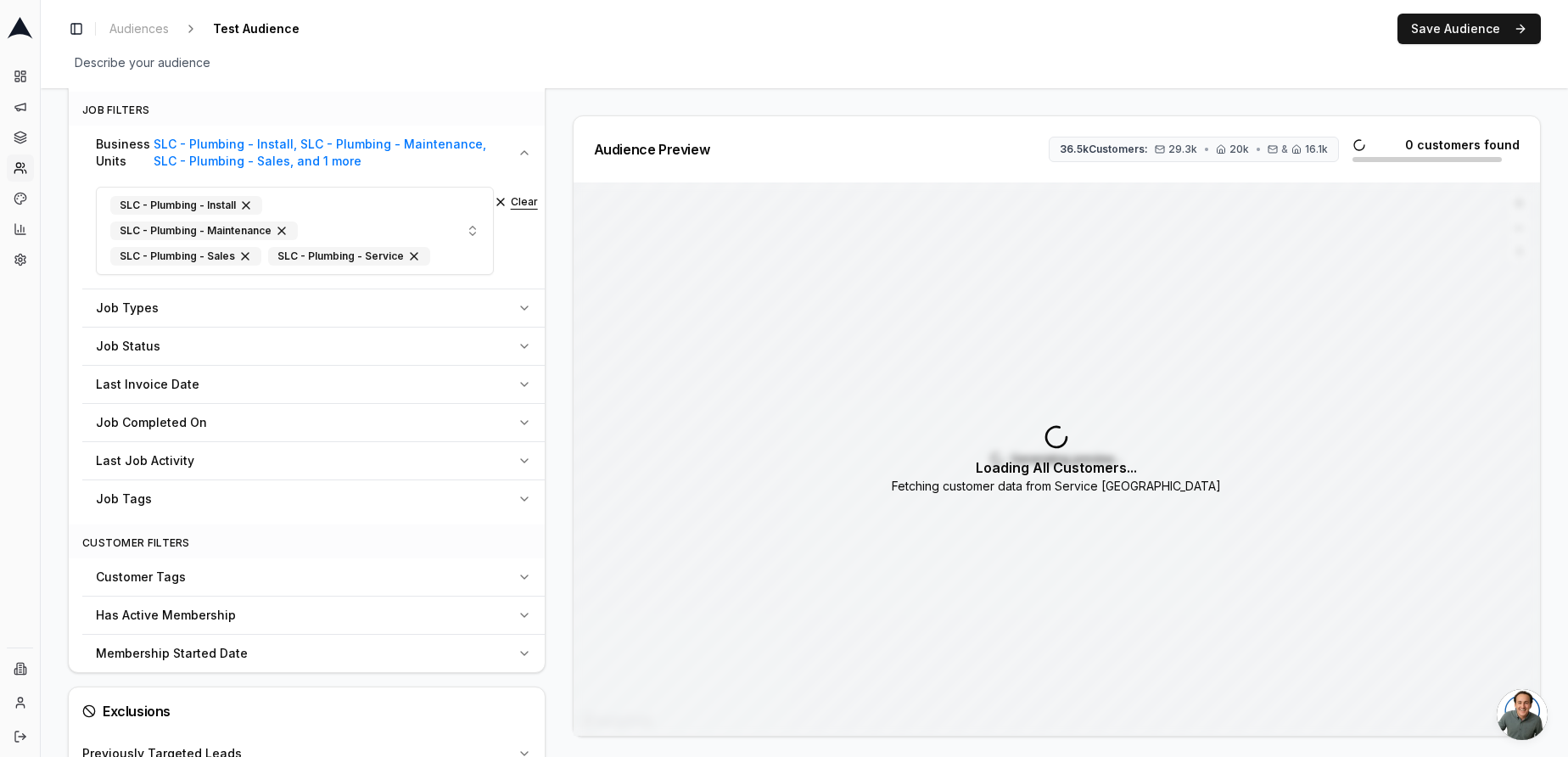
click at [506, 209] on button "Clear" at bounding box center [516, 202] width 44 height 14
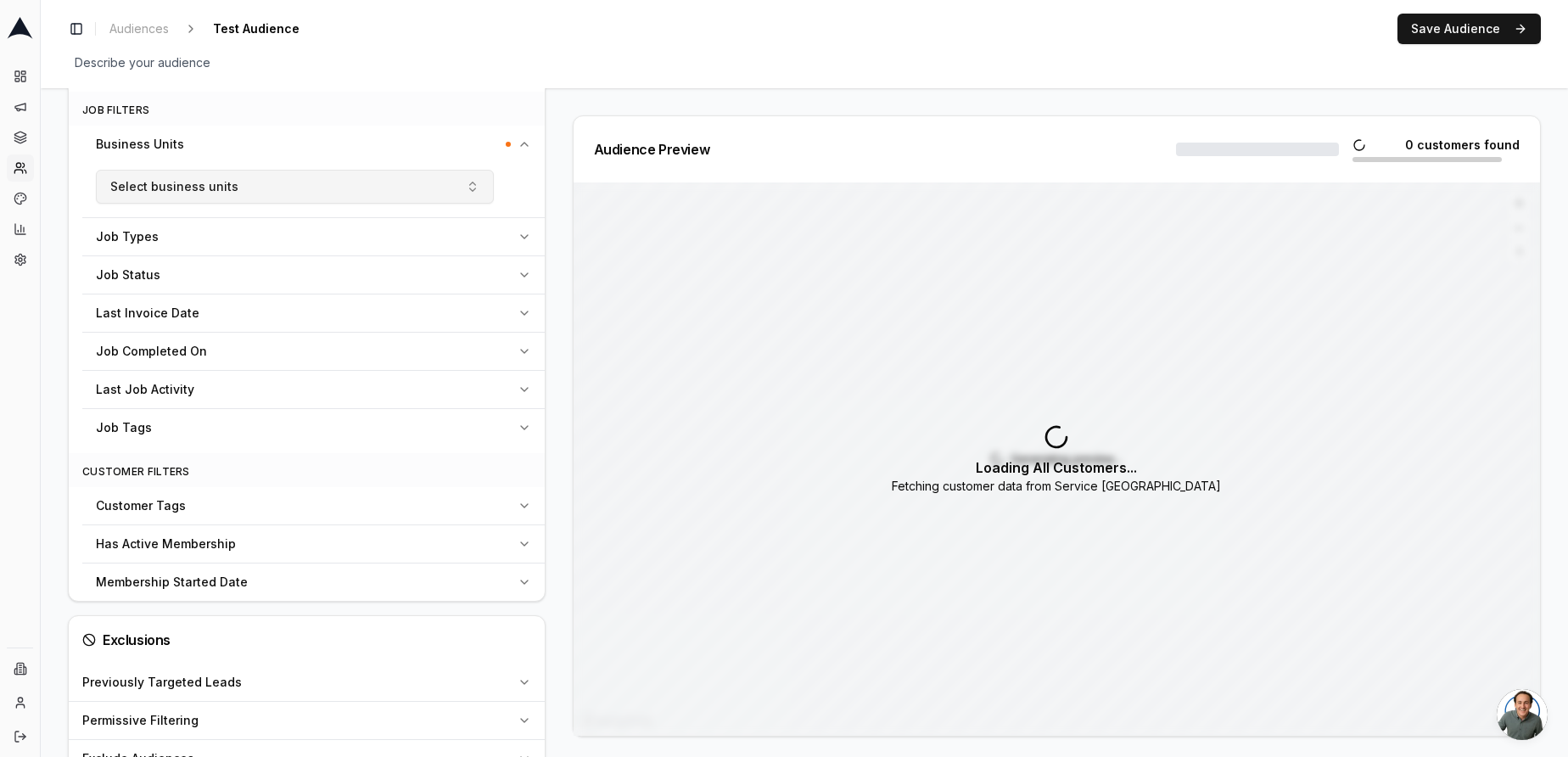
click at [353, 204] on button "Select business units" at bounding box center [294, 186] width 398 height 34
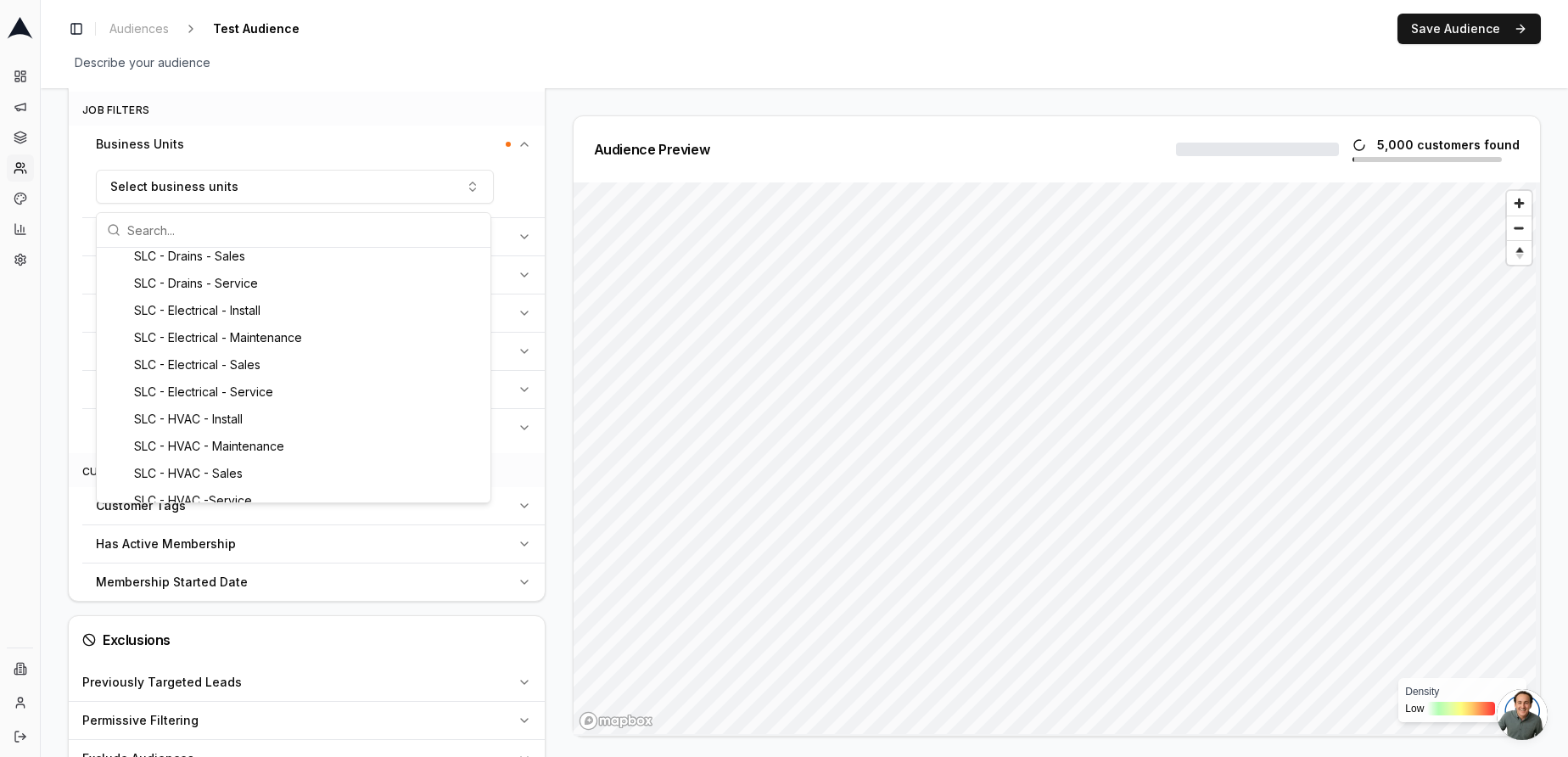
scroll to position [445, 0]
click at [345, 149] on div "Business Units" at bounding box center [303, 144] width 415 height 17
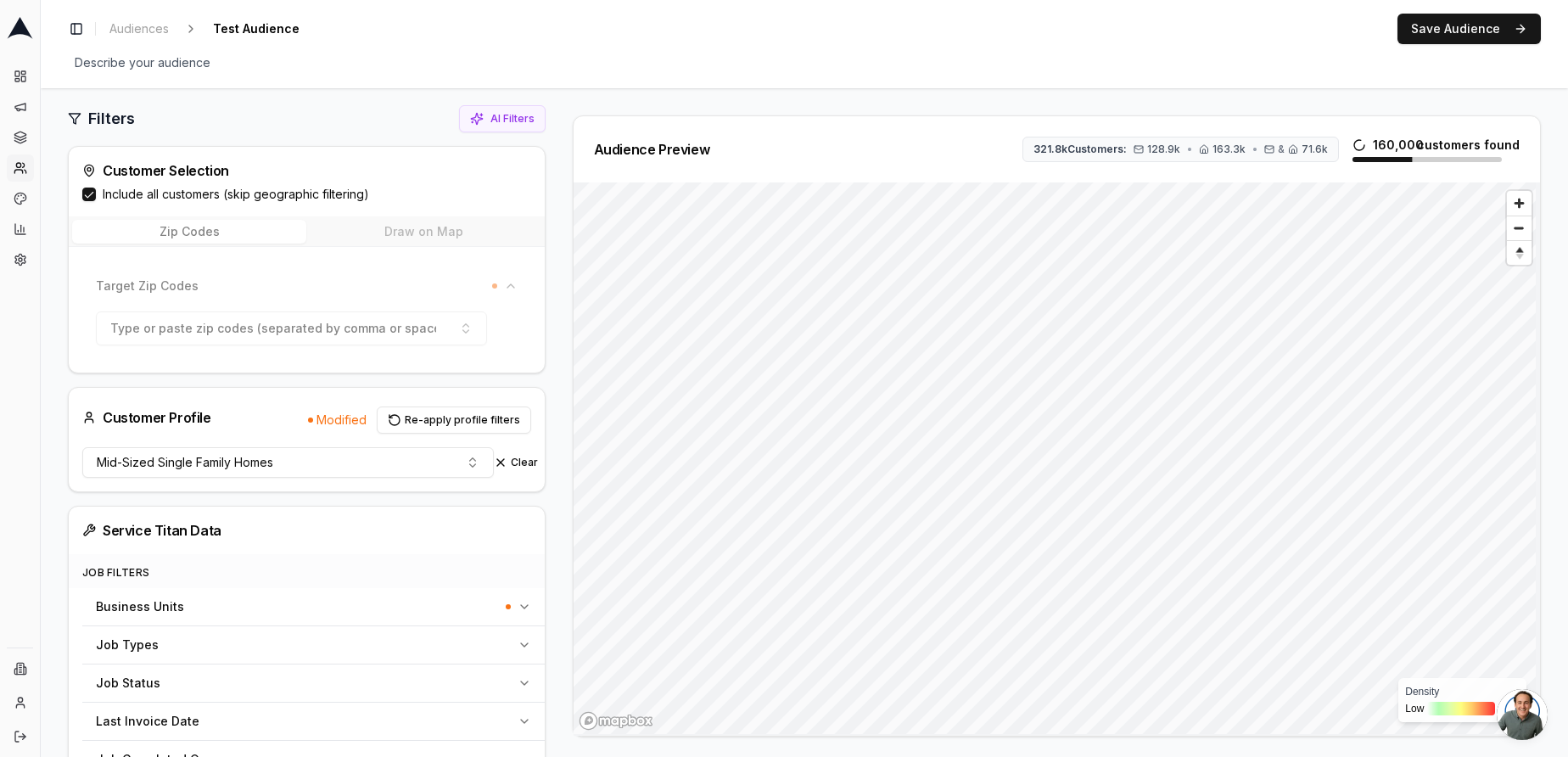
scroll to position [0, 0]
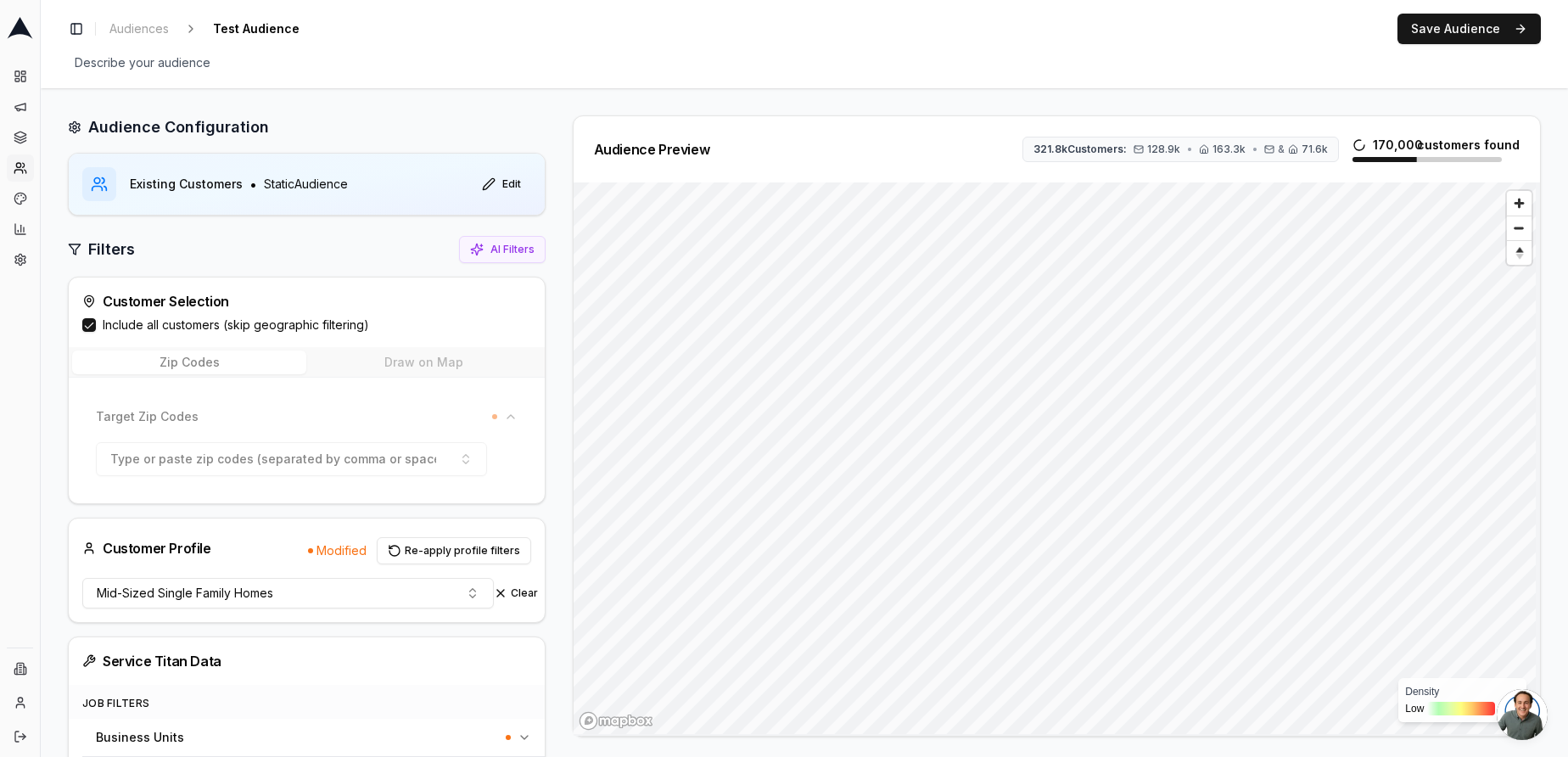
click at [17, 174] on icon at bounding box center [21, 168] width 14 height 14
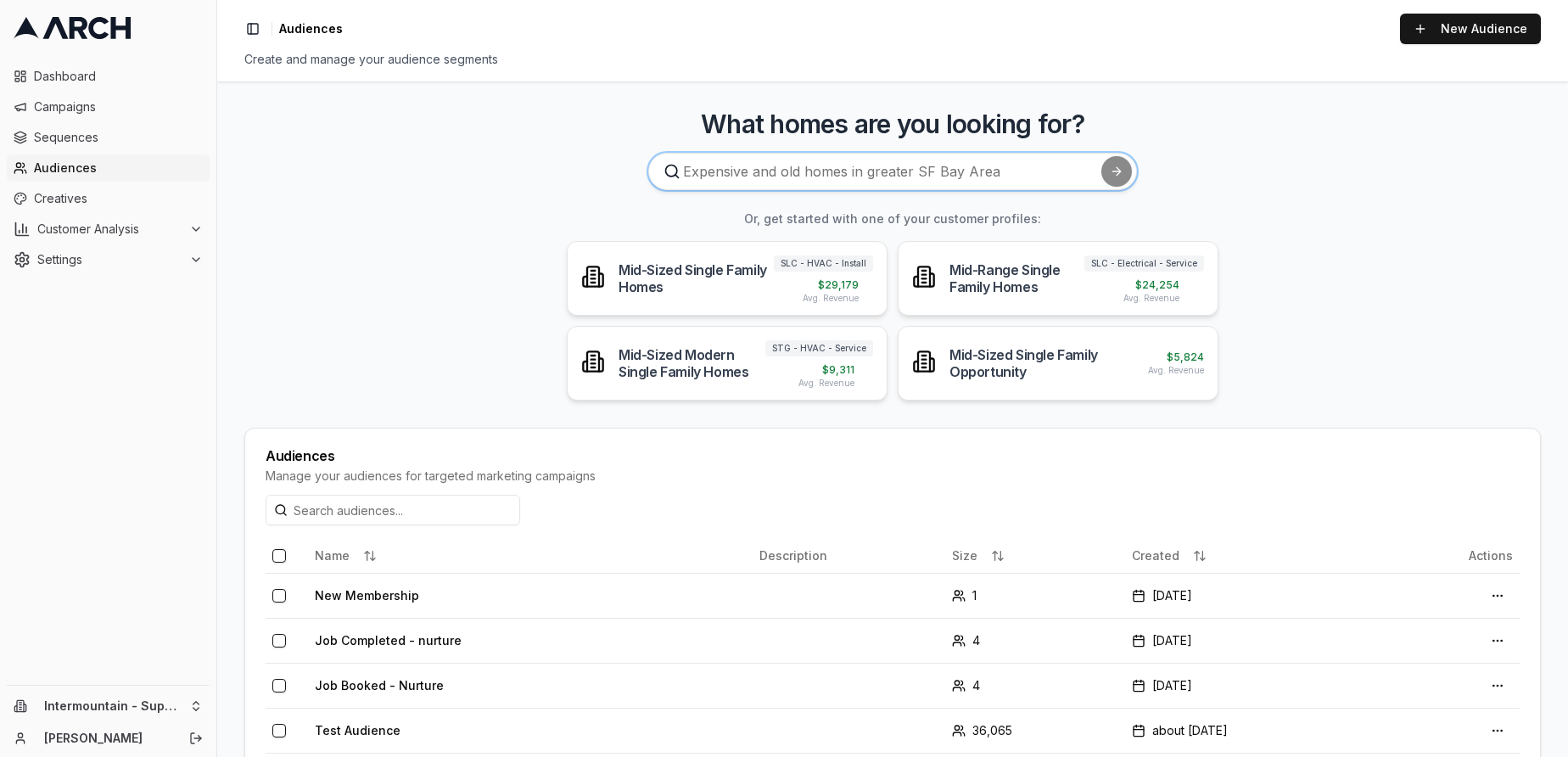
click at [949, 171] on input at bounding box center [893, 171] width 489 height 37
type input "Homes that were sold in the last 2 years"
click at [1102, 156] on button "submit" at bounding box center [1116, 171] width 30 height 30
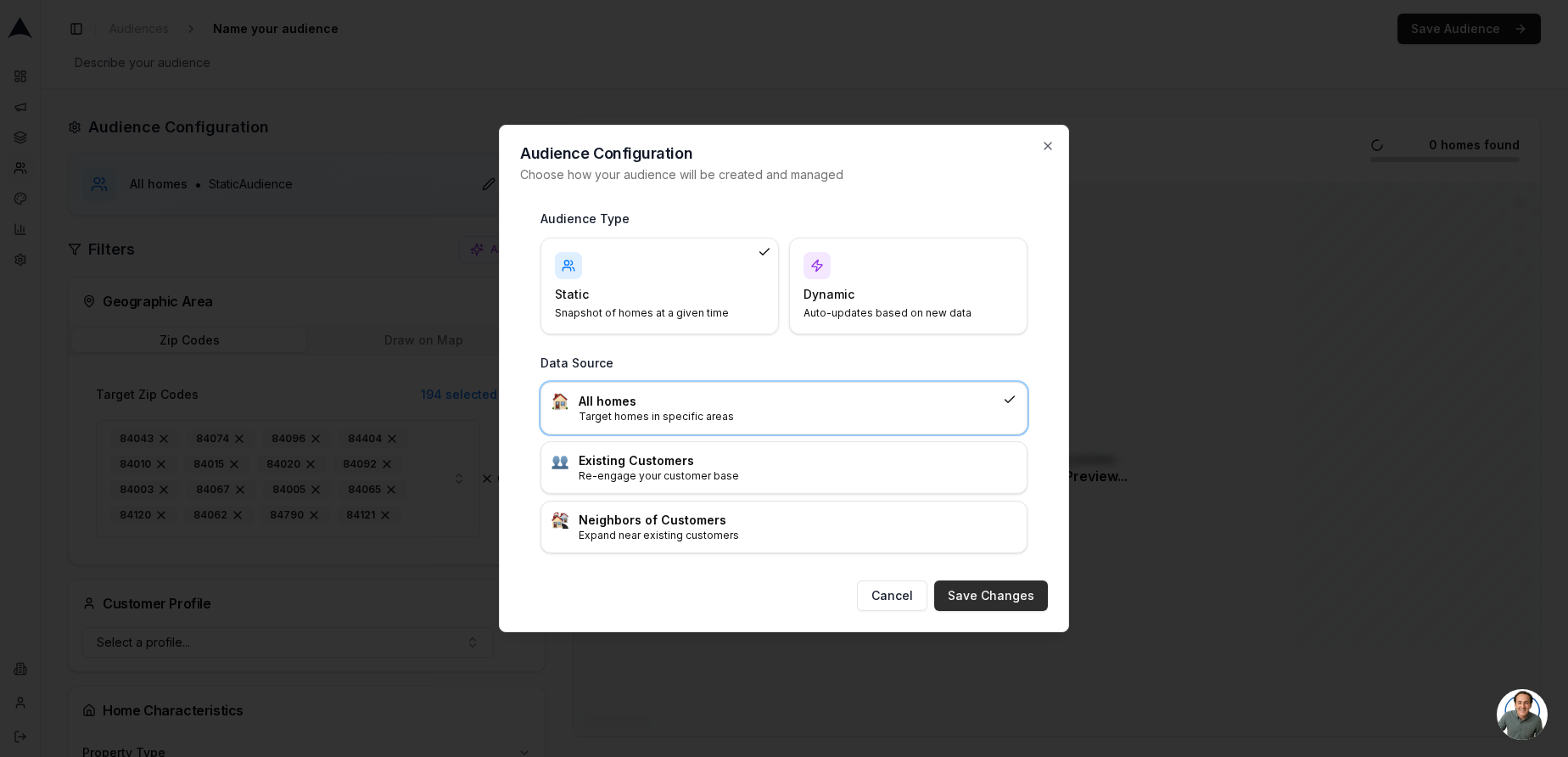
click at [994, 598] on button "Save Changes" at bounding box center [991, 595] width 114 height 30
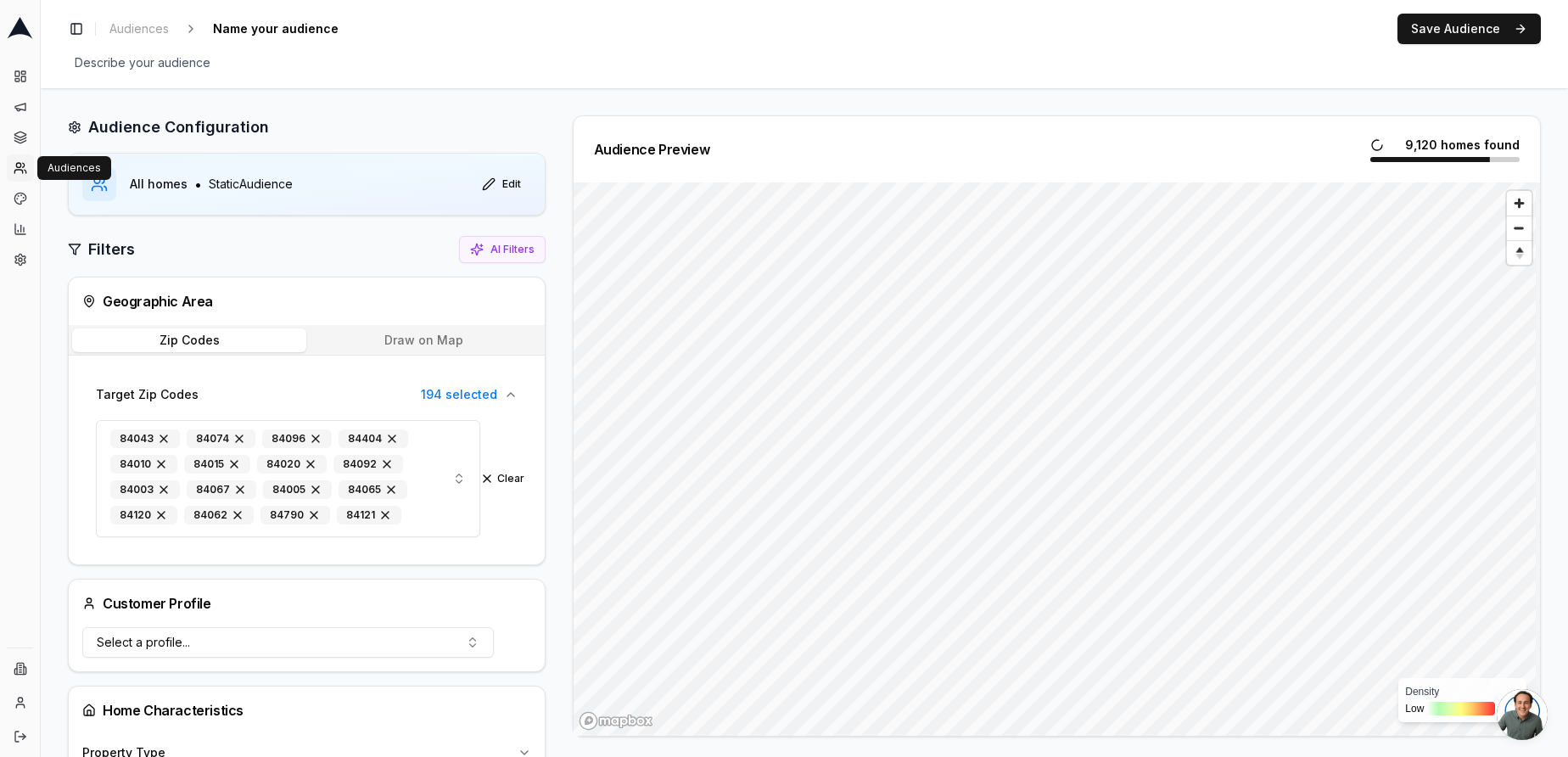
click at [27, 174] on link "Audiences" at bounding box center [20, 167] width 27 height 27
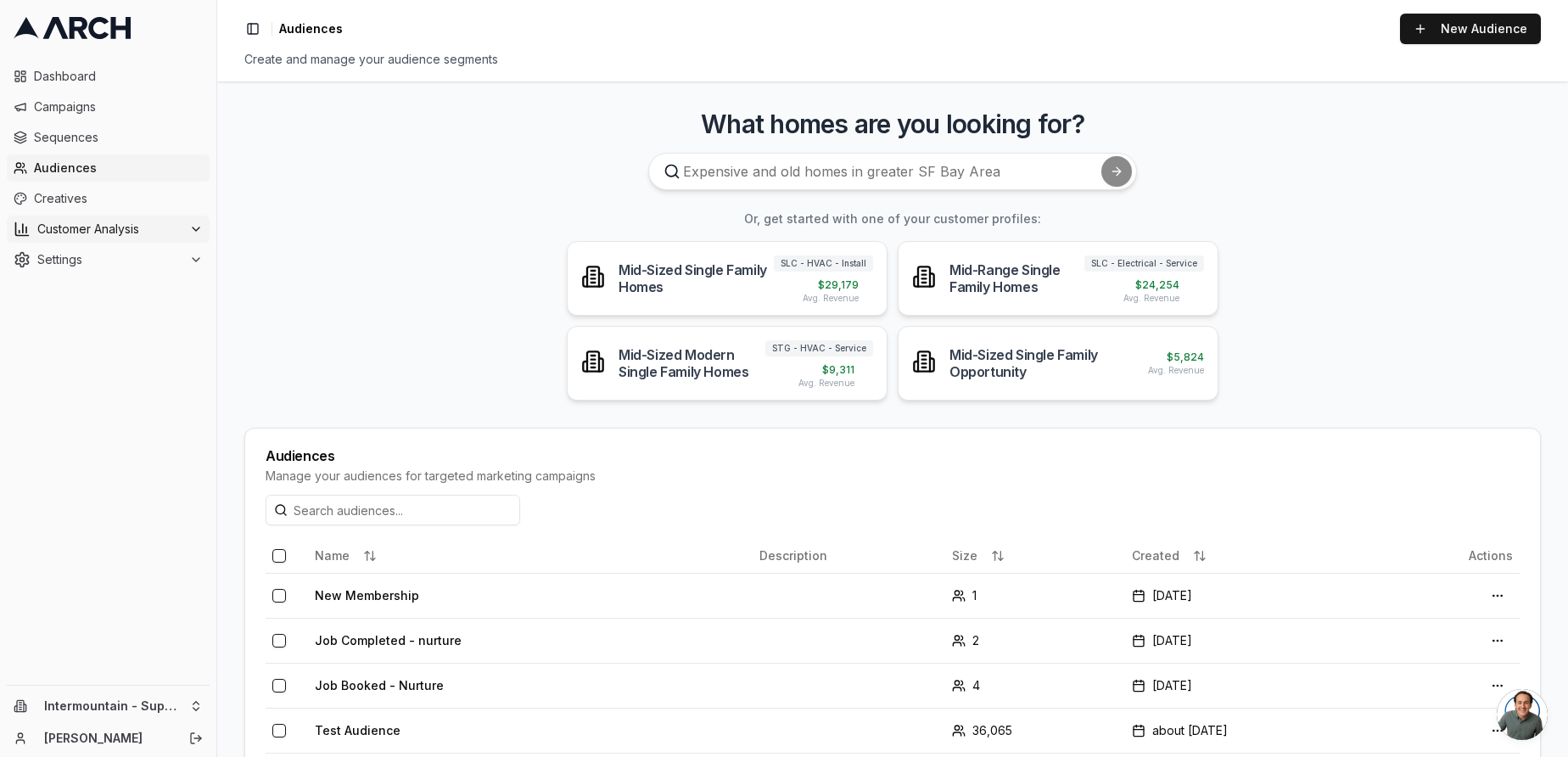
click at [117, 236] on span "Customer Analysis" at bounding box center [110, 230] width 145 height 17
click at [98, 256] on span "Overview" at bounding box center [89, 257] width 54 height 17
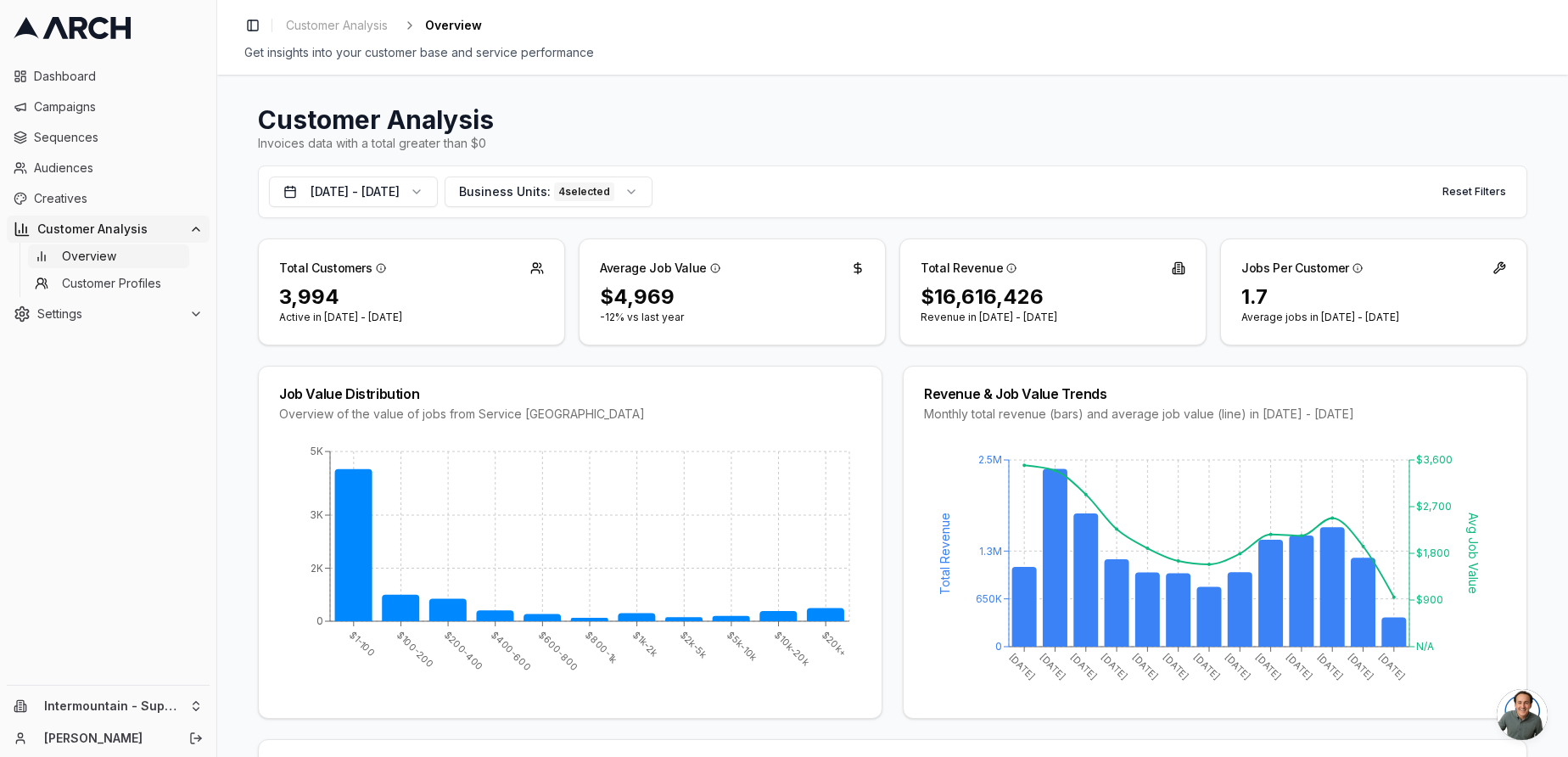
scroll to position [23, 0]
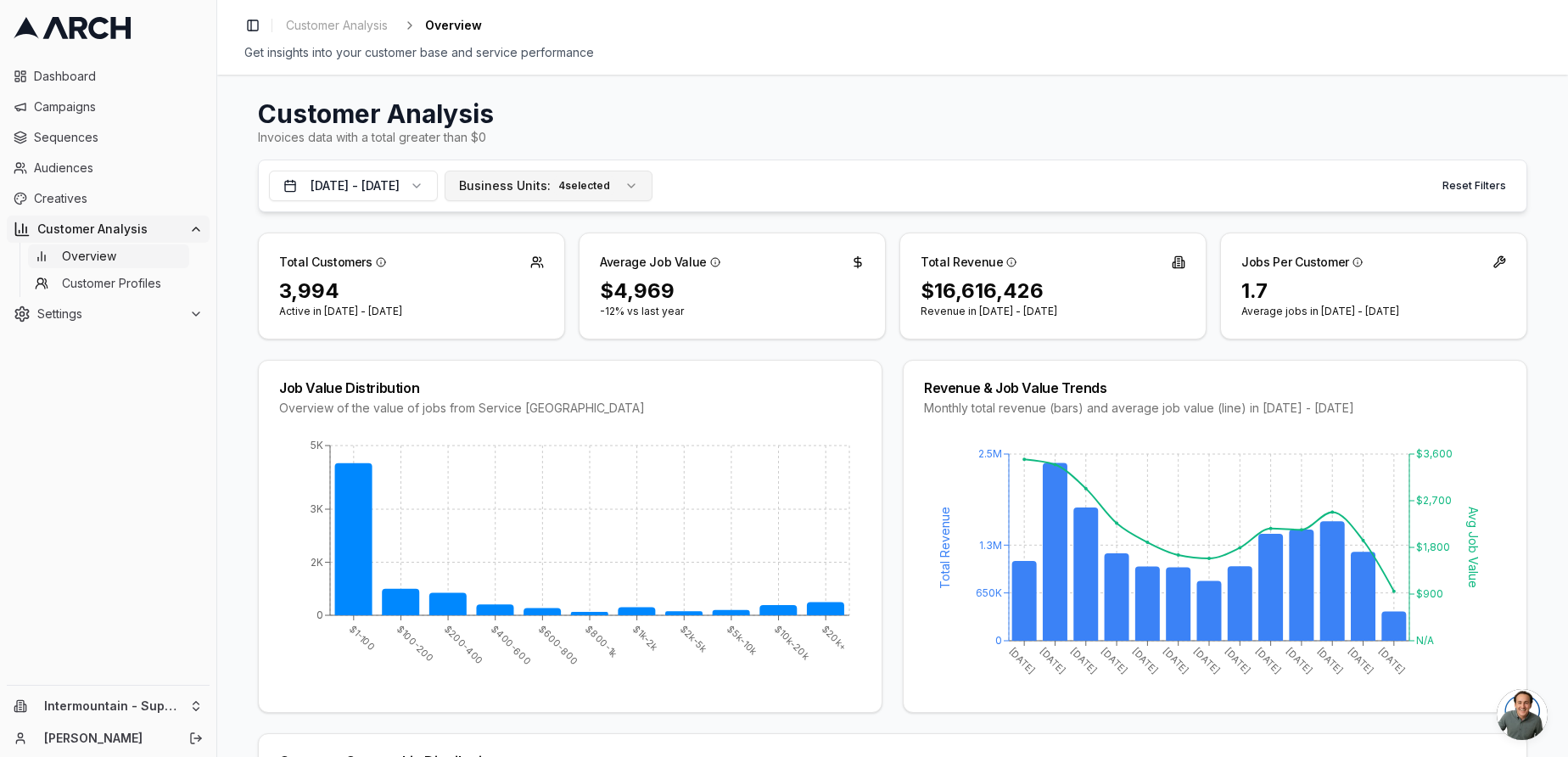
click at [653, 185] on button "Business Units: 4 selected" at bounding box center [548, 185] width 208 height 30
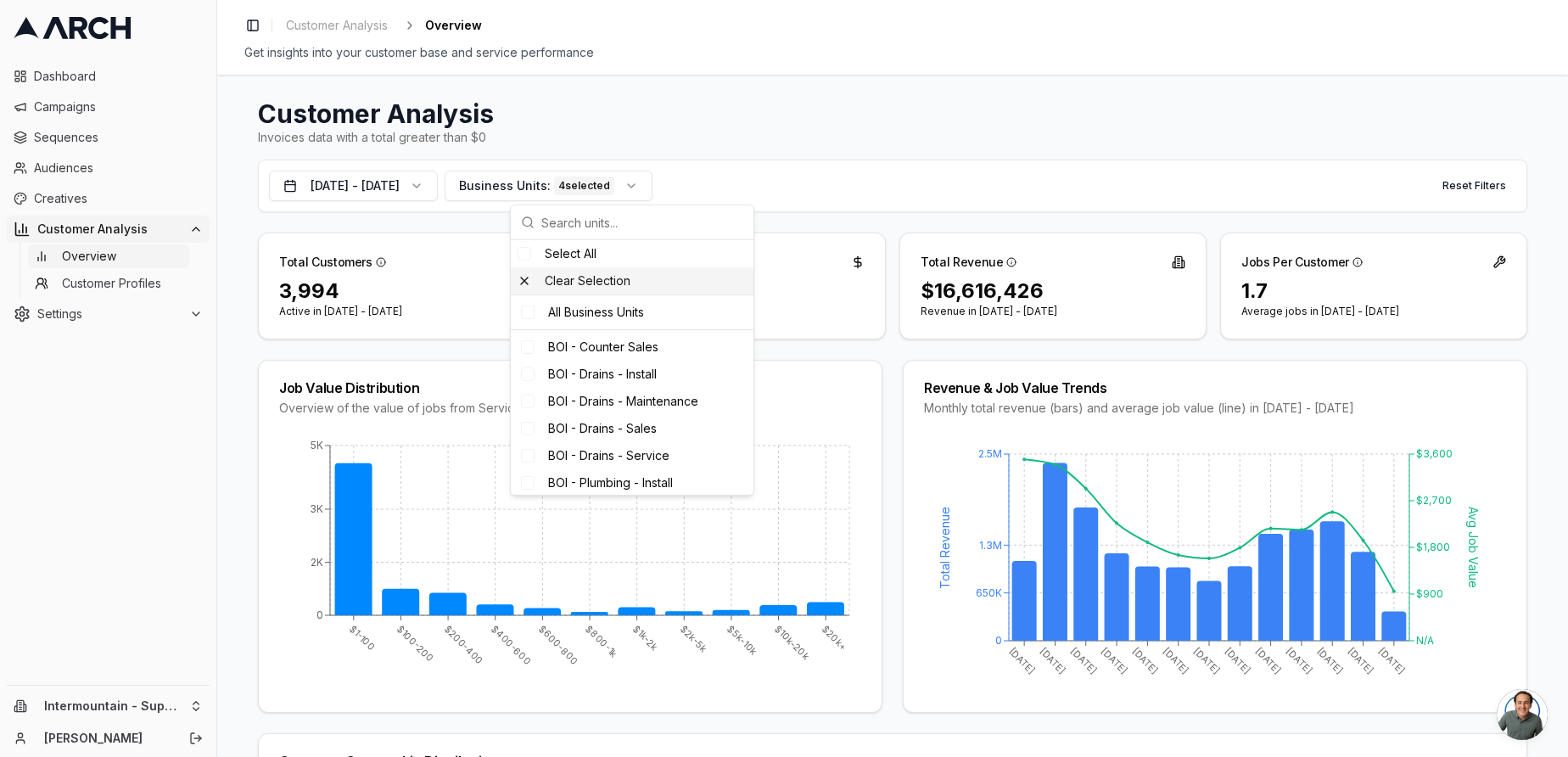
click at [523, 284] on div "Clear Selection" at bounding box center [632, 280] width 243 height 27
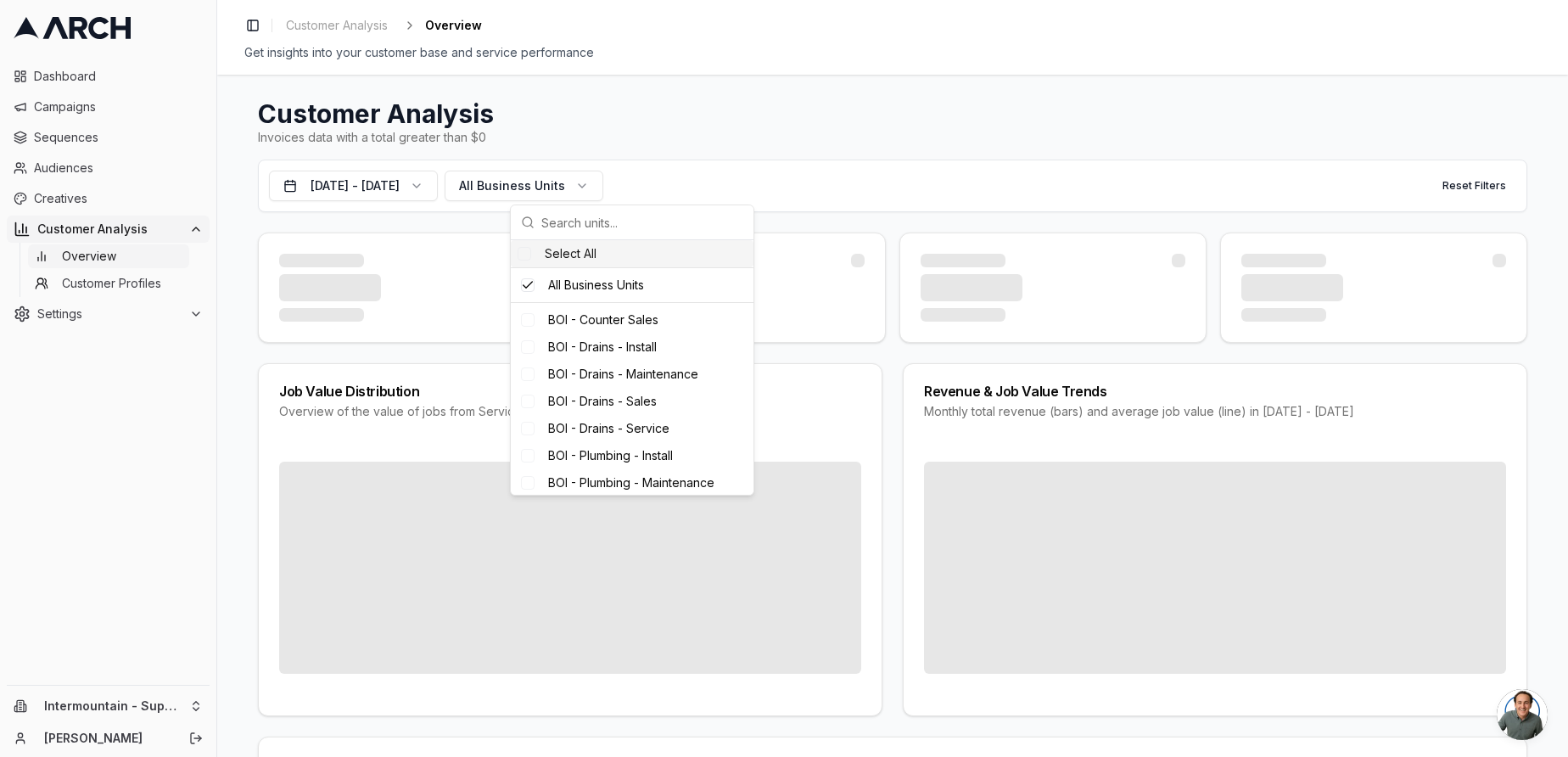
click at [529, 253] on div "Suggestions" at bounding box center [525, 254] width 14 height 14
click at [878, 116] on h1 "Customer Analysis" at bounding box center [892, 113] width 1270 height 30
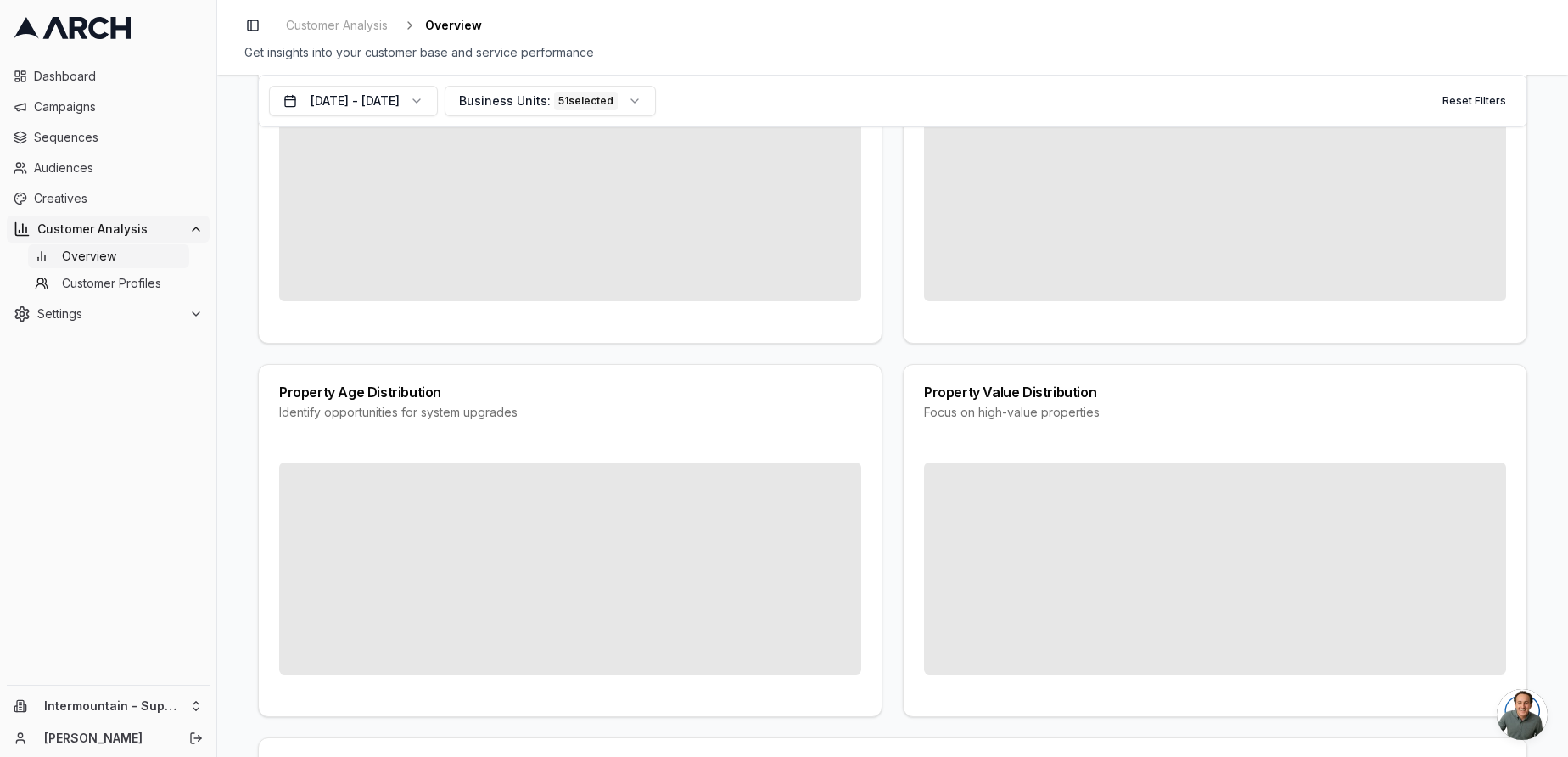
scroll to position [1642, 0]
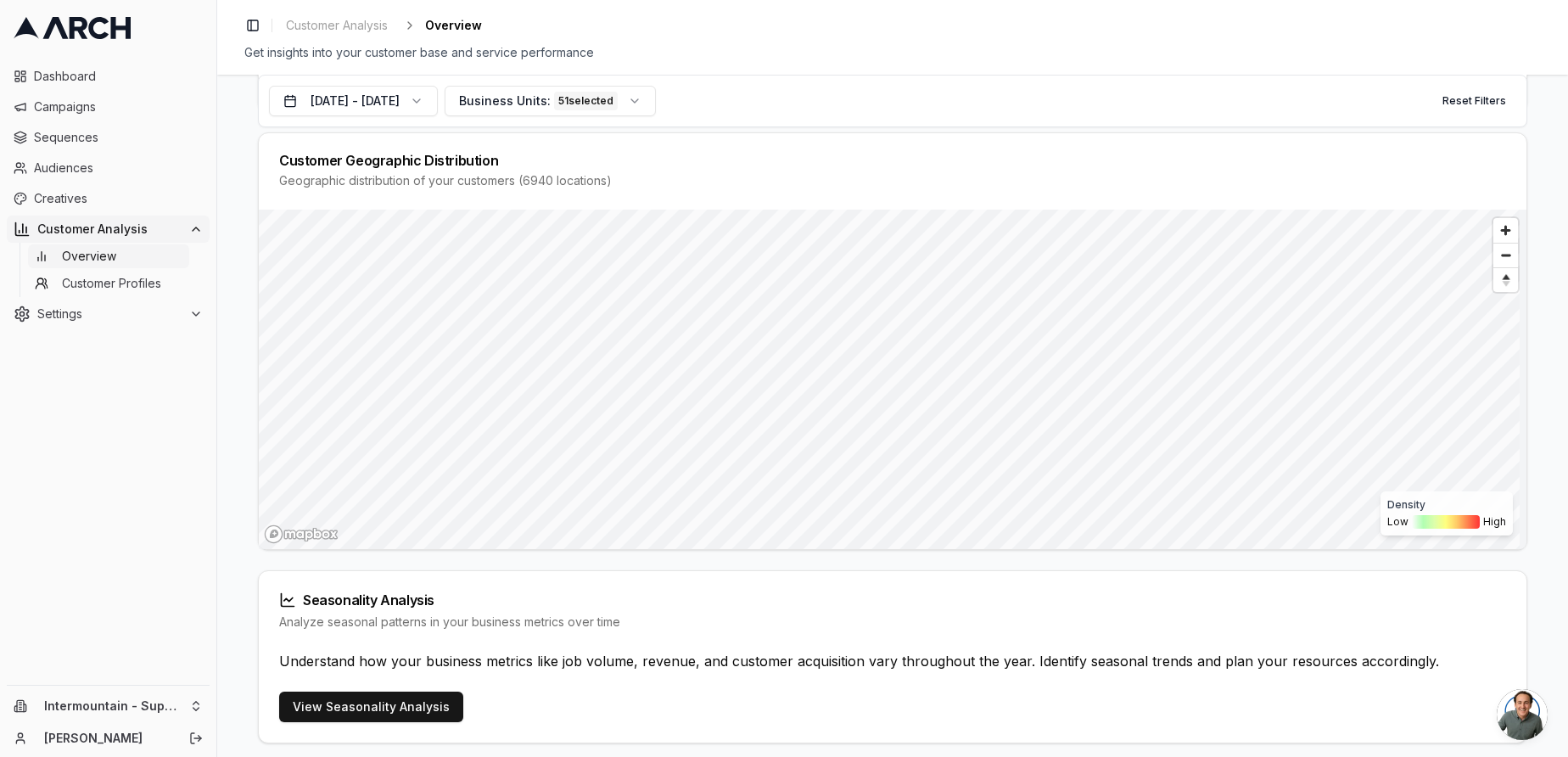
scroll to position [633, 0]
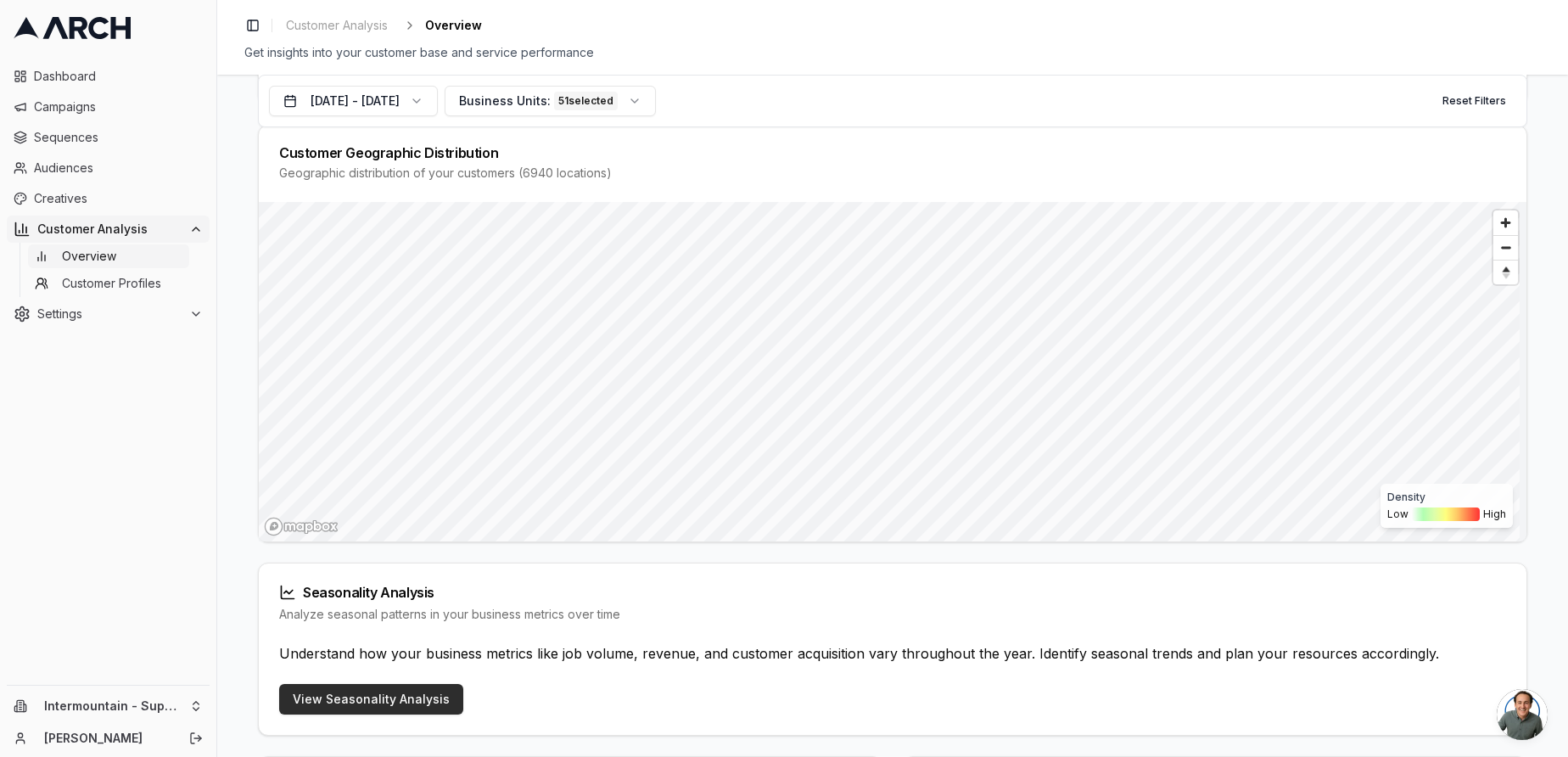
click at [356, 693] on link "View Seasonality Analysis" at bounding box center [372, 699] width 184 height 30
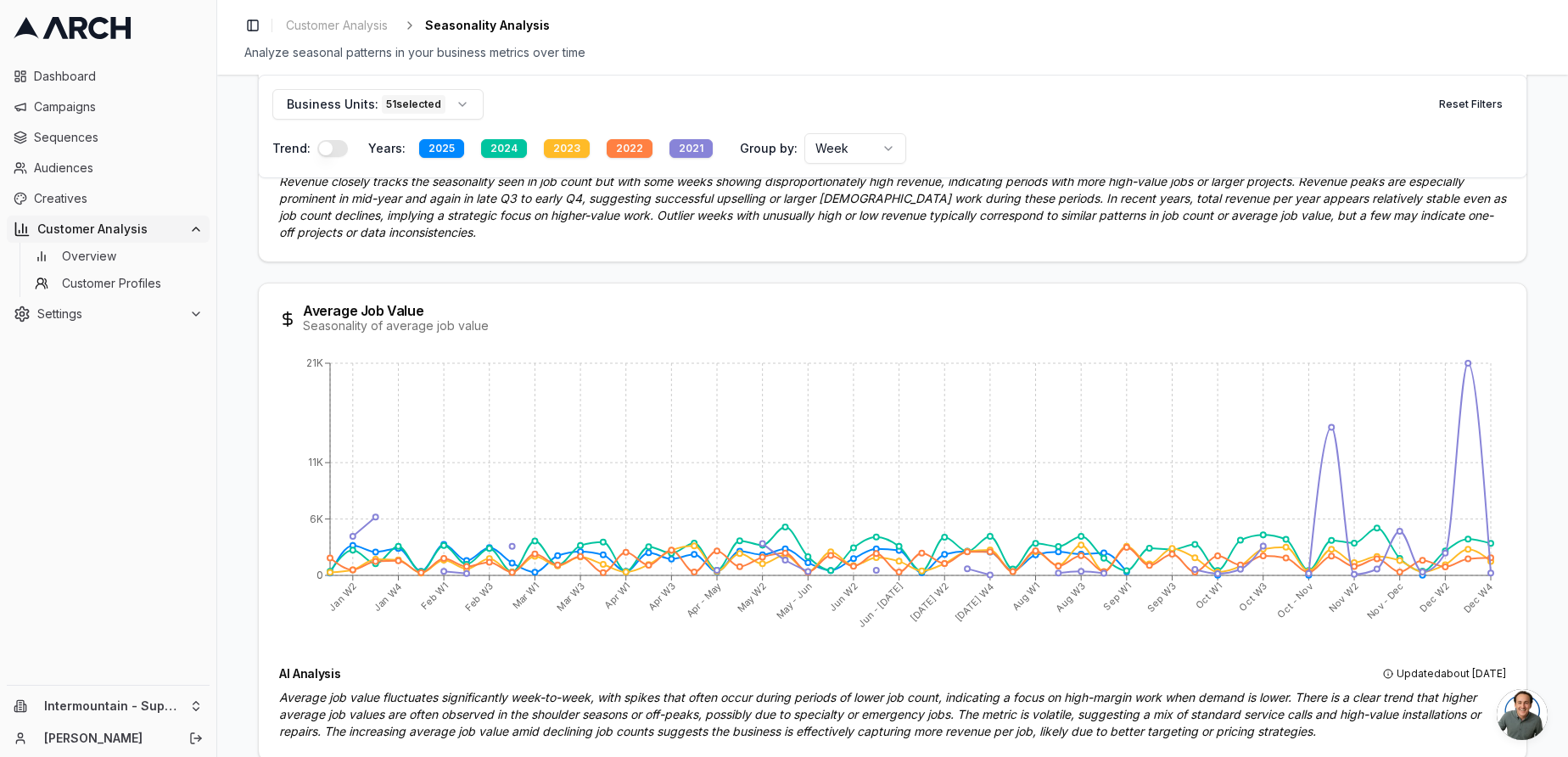
scroll to position [1273, 0]
click at [98, 282] on span "Customer Profiles" at bounding box center [111, 284] width 99 height 17
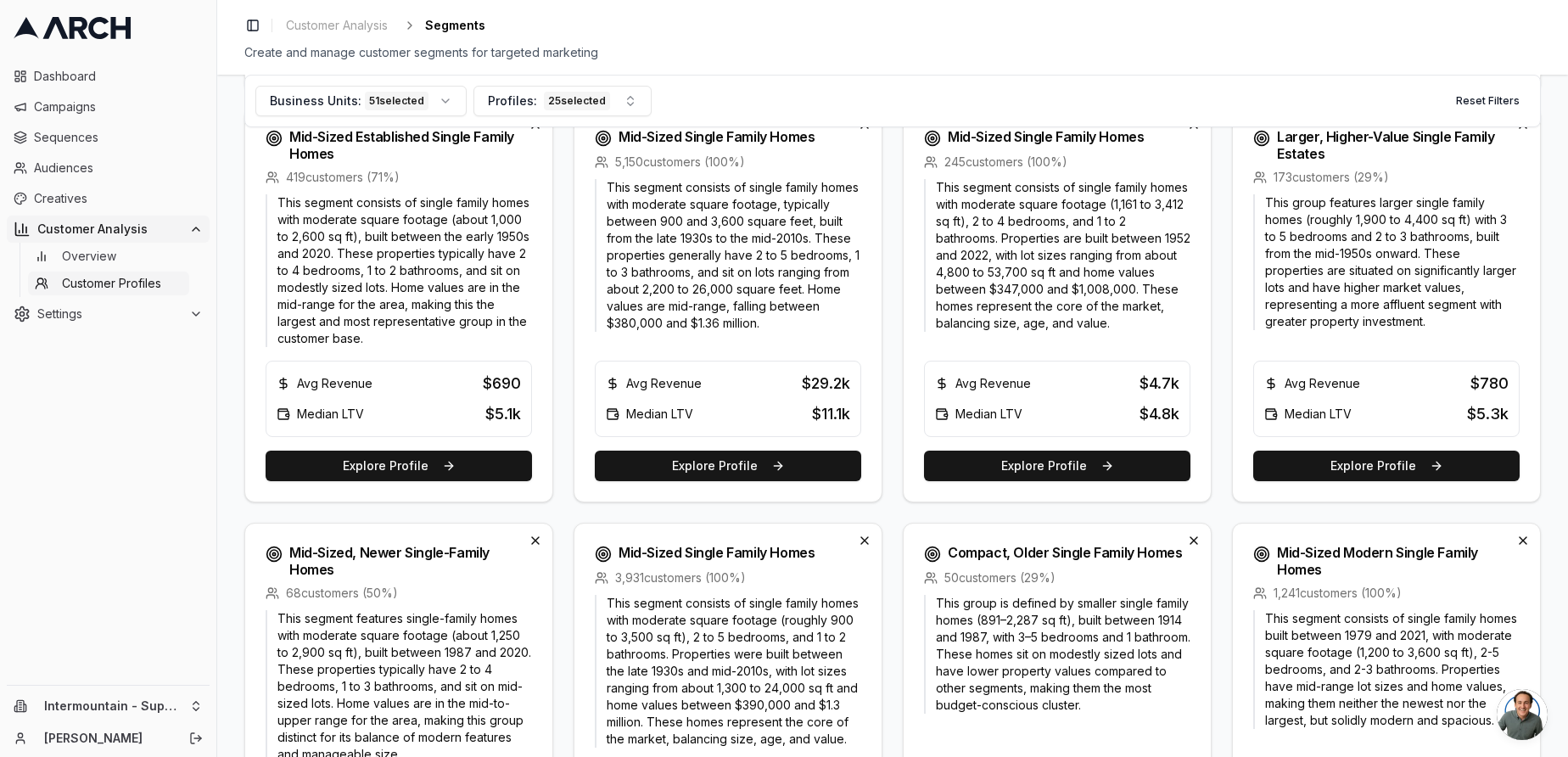
scroll to position [629, 0]
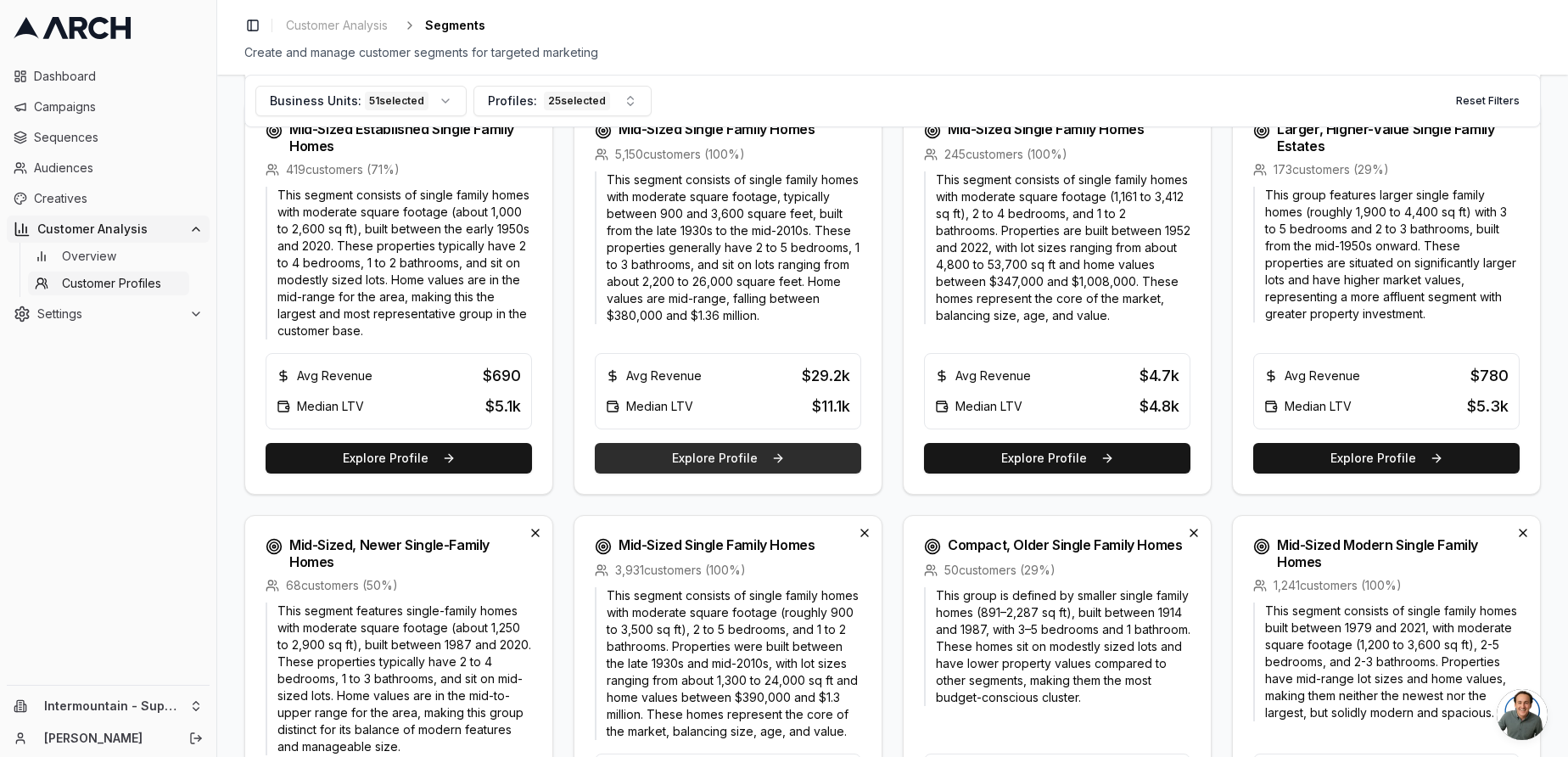
click at [716, 457] on button "Explore Profile" at bounding box center [728, 458] width 266 height 30
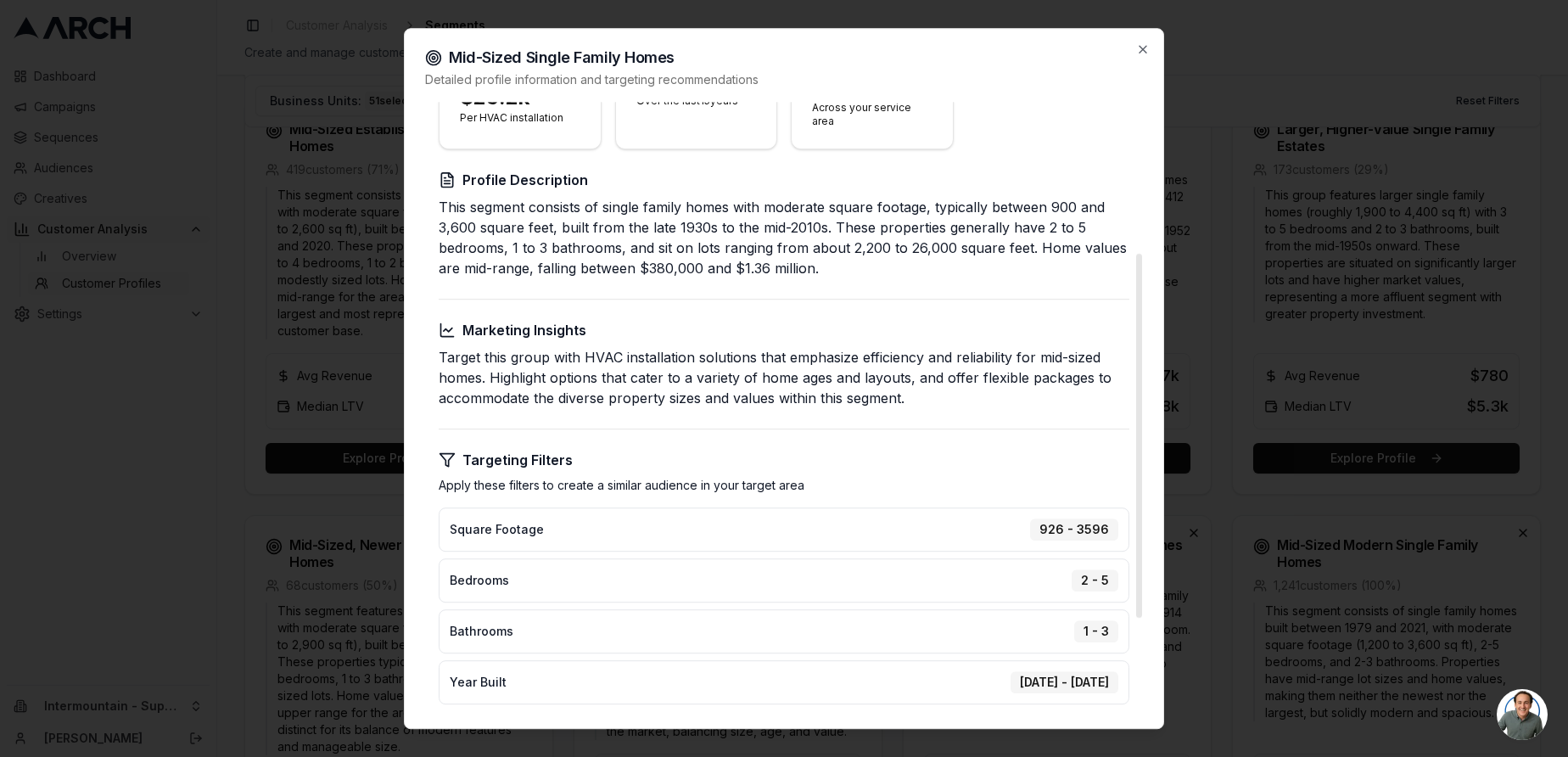
scroll to position [253, 0]
drag, startPoint x: 542, startPoint y: 345, endPoint x: 842, endPoint y: 344, distance: 300.0
click at [845, 345] on p "Target this group with HVAC installation solutions that emphasize efficiency an…" at bounding box center [784, 376] width 691 height 61
click at [613, 398] on div "Create Targeted Campaign Target potential customers with an average revenue of …" at bounding box center [784, 358] width 718 height 1020
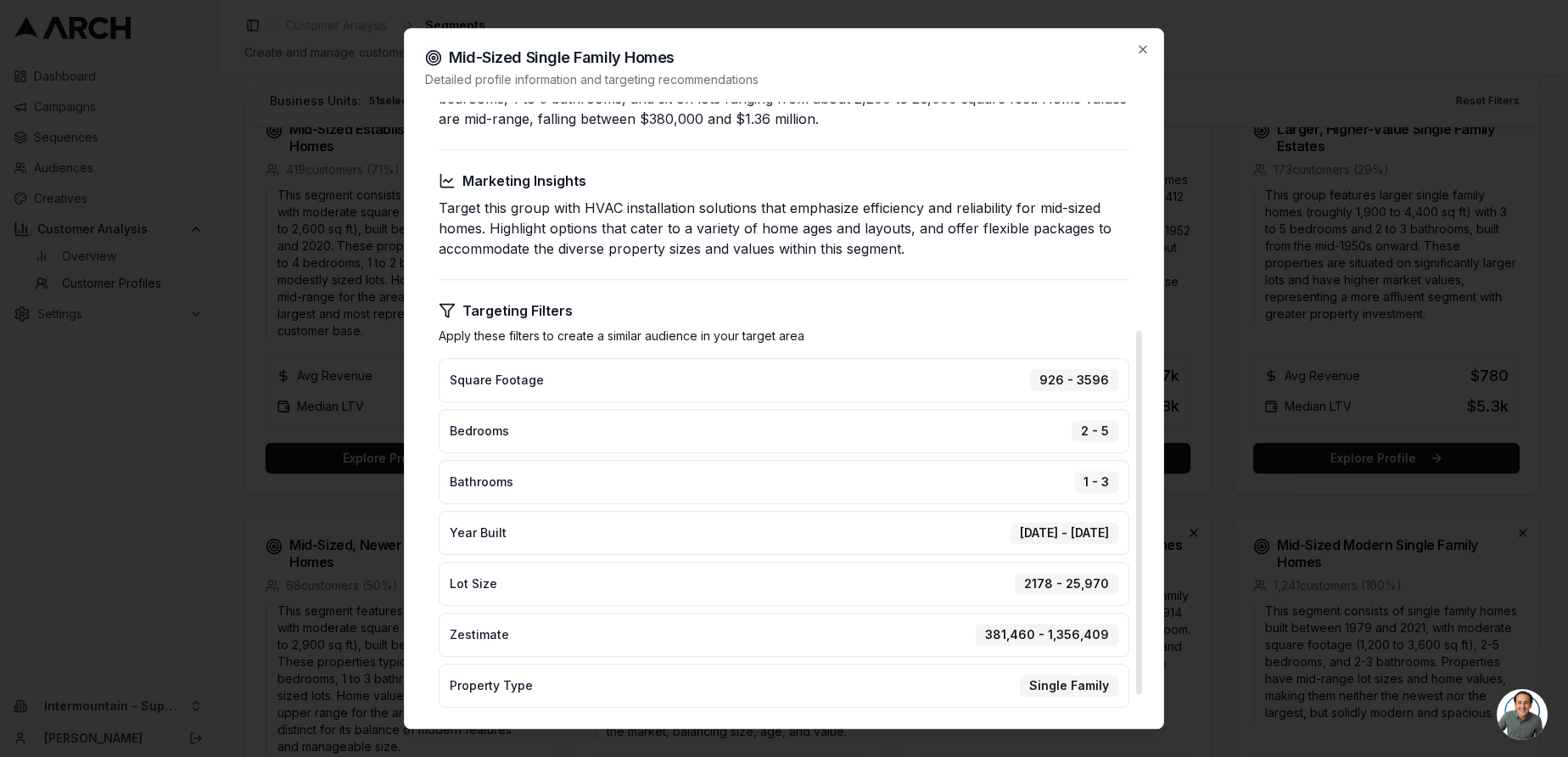
scroll to position [0, 0]
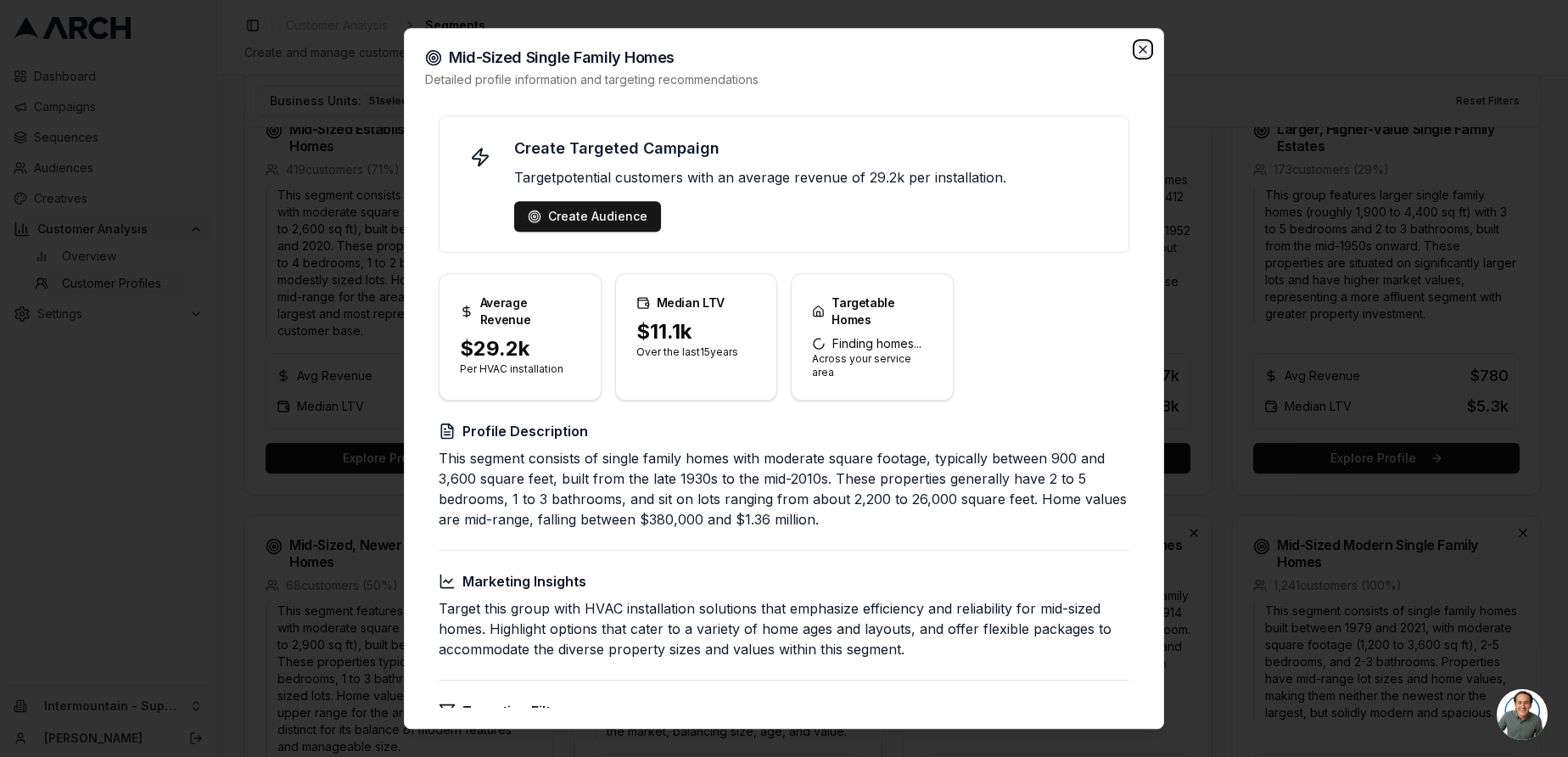
click at [1145, 50] on icon "button" at bounding box center [1143, 50] width 14 height 14
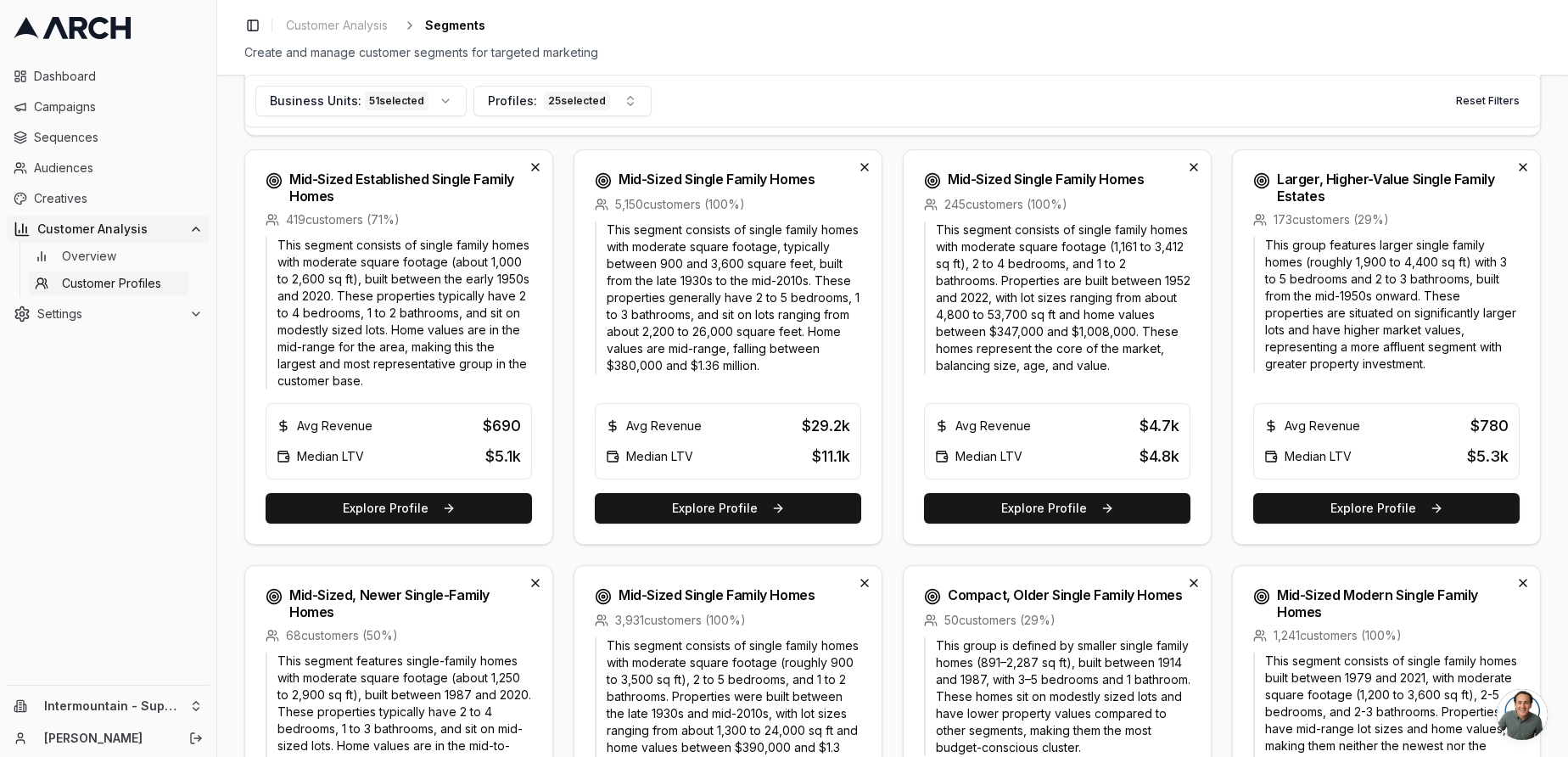
scroll to position [582, 0]
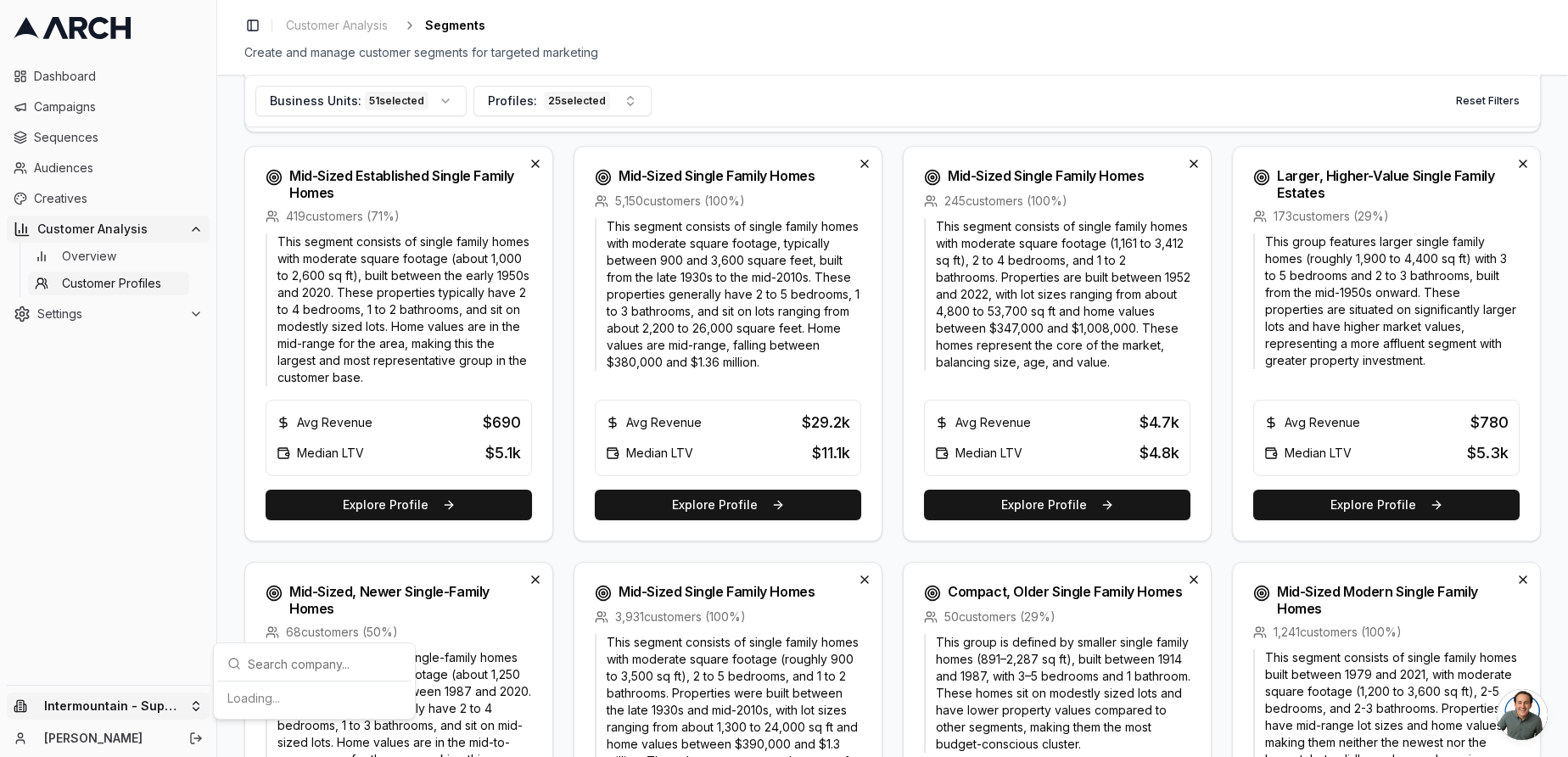
click at [191, 710] on html "Dashboard Campaigns Sequences Audiences Creatives Customer Analysis Overview Cu…" at bounding box center [784, 378] width 1568 height 757
click at [324, 624] on div "Intermountain - Comfort Solutions" at bounding box center [315, 619] width 188 height 44
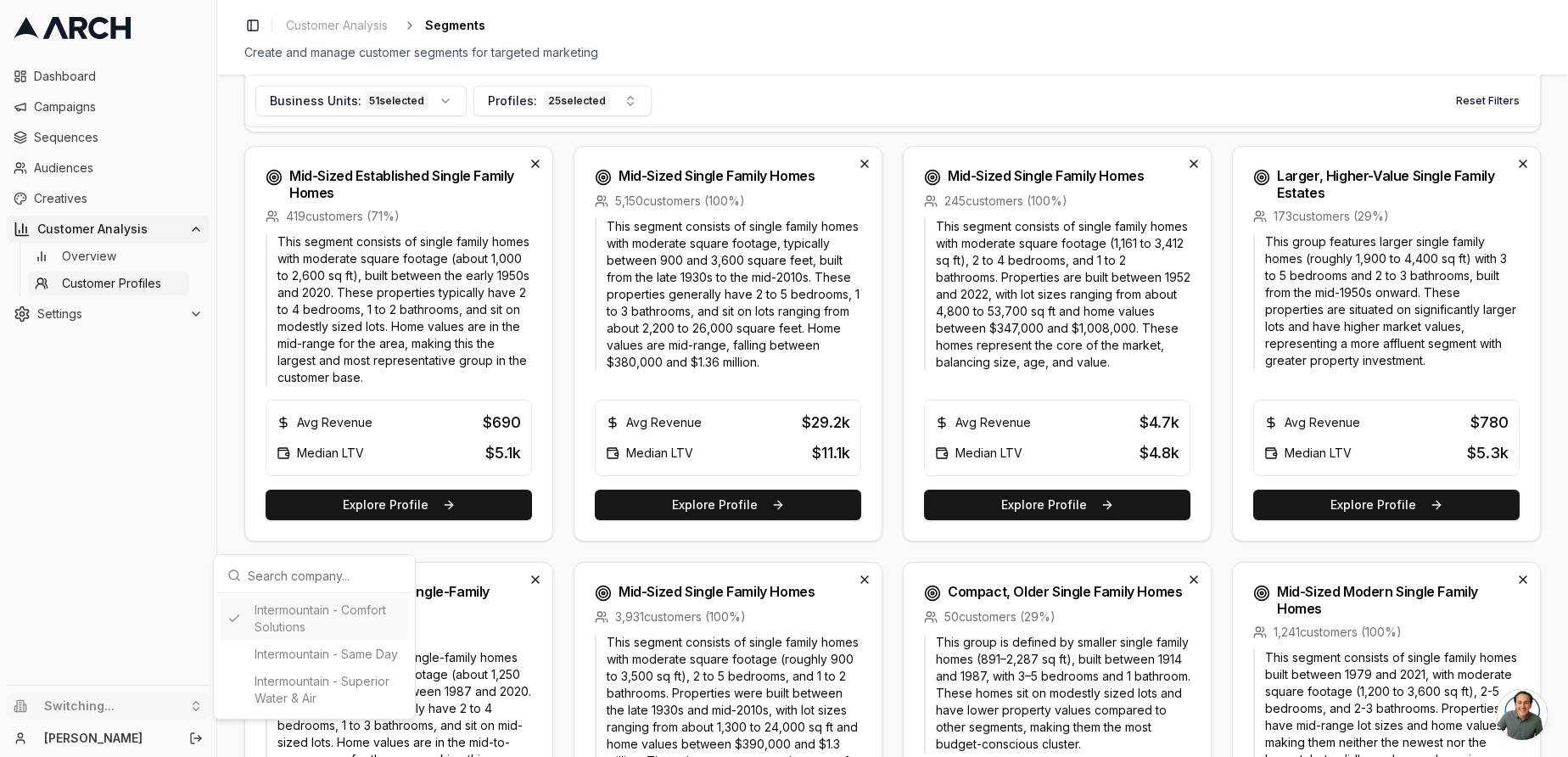
scroll to position [0, 0]
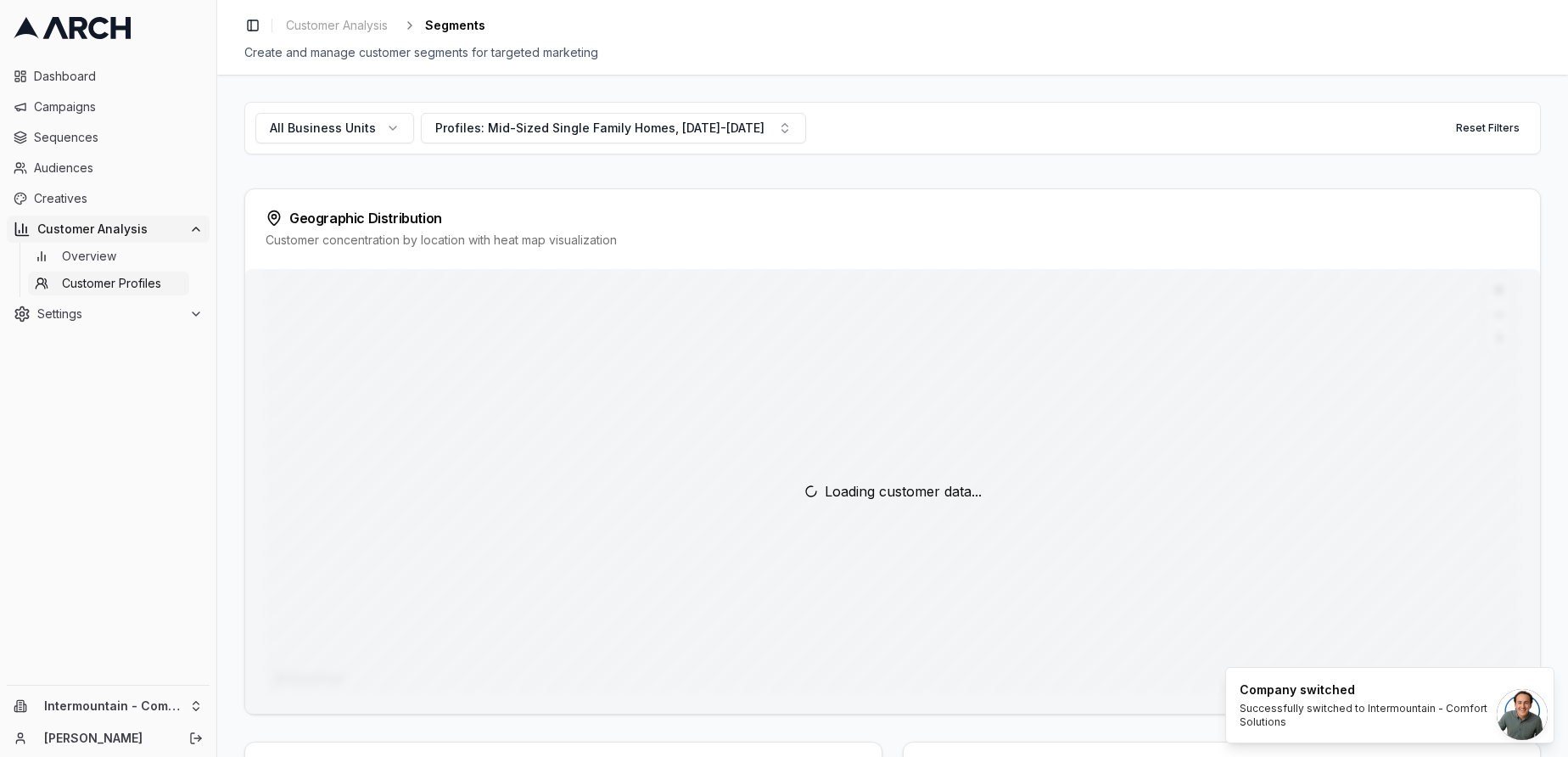
click at [235, 433] on div "All Business Units Profiles: Mid-Sized Single Family Homes, [DATE]-[DATE] Reset…" at bounding box center [893, 416] width 1350 height 682
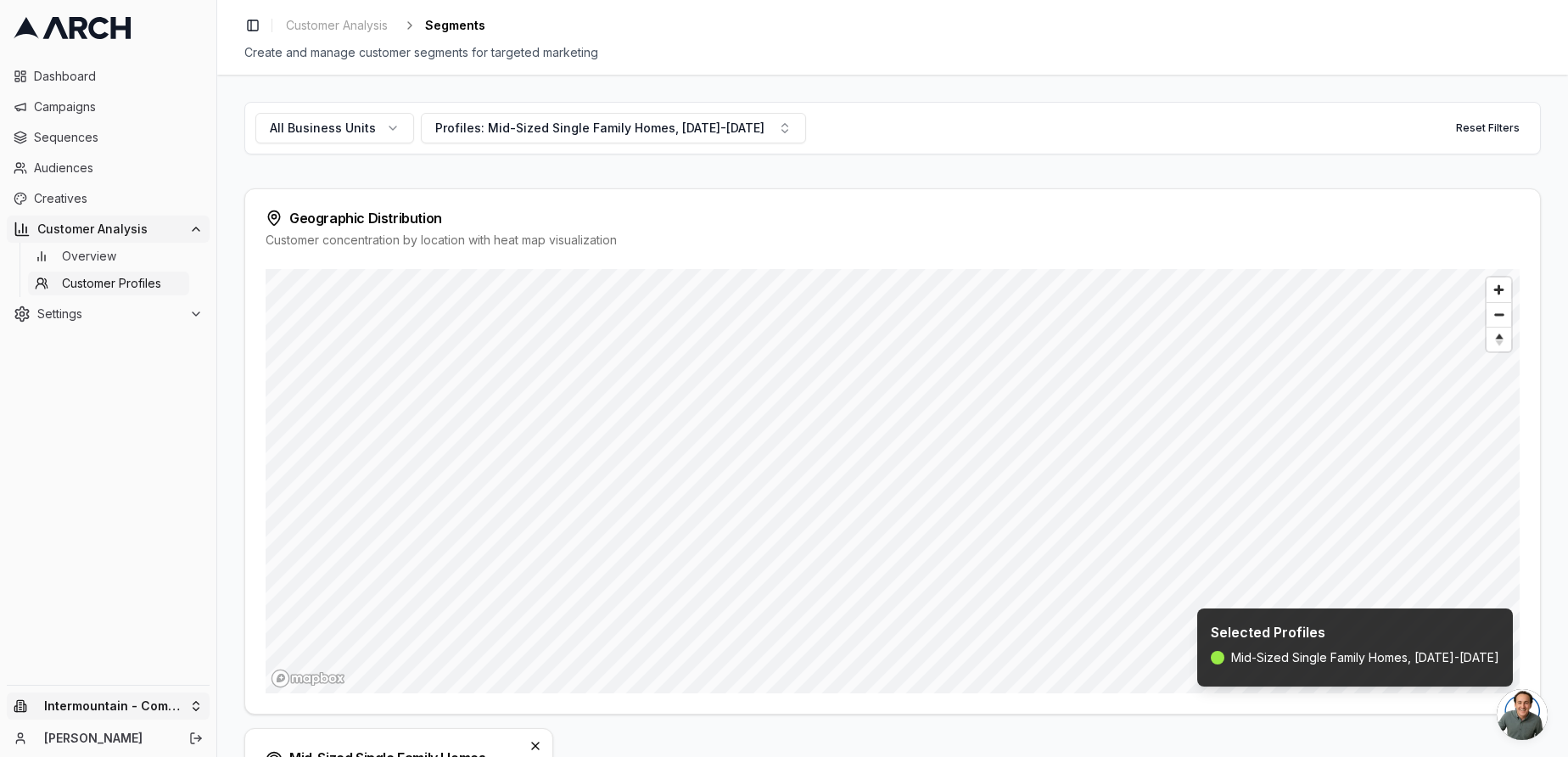
click at [174, 704] on html "Dashboard Campaigns Sequences Audiences Creatives Customer Analysis Overview Cu…" at bounding box center [784, 378] width 1568 height 757
click at [320, 682] on div "Intermountain - Superior Water & Air" at bounding box center [315, 689] width 188 height 44
